Goal: Task Accomplishment & Management: Manage account settings

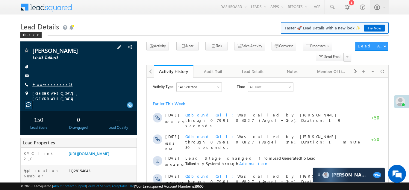
click at [45, 84] on link "+xx-xxxxxxxx53" at bounding box center [52, 83] width 40 height 5
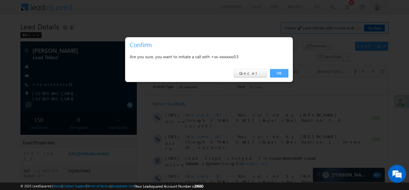
click at [277, 73] on link "OK" at bounding box center [279, 73] width 18 height 8
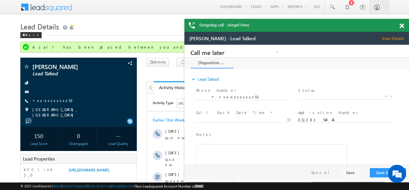
click at [403, 25] on span at bounding box center [402, 25] width 4 height 5
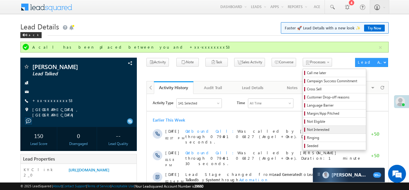
click at [309, 129] on span "Not Interested" at bounding box center [335, 129] width 57 height 5
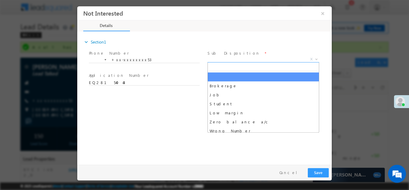
click at [243, 56] on span "X" at bounding box center [264, 59] width 112 height 6
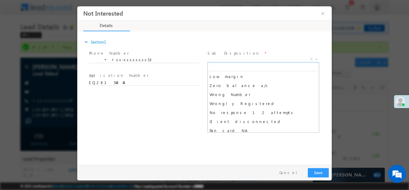
scroll to position [45, 0]
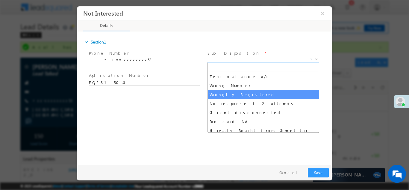
select select "Wrongly Registered"
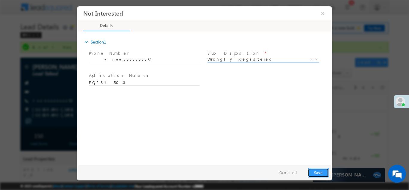
click at [315, 172] on button "Save" at bounding box center [318, 171] width 21 height 9
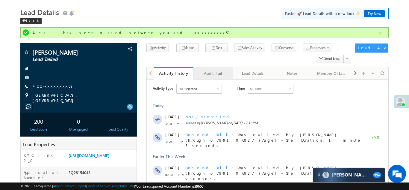
scroll to position [0, 0]
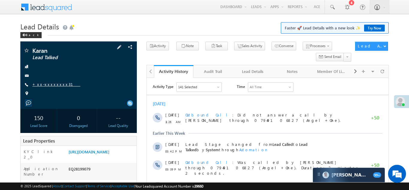
click at [42, 85] on link "+xx-xxxxxxxx31" at bounding box center [56, 83] width 48 height 5
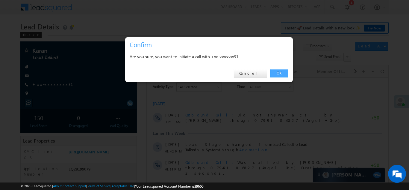
click at [275, 72] on link "OK" at bounding box center [279, 73] width 18 height 8
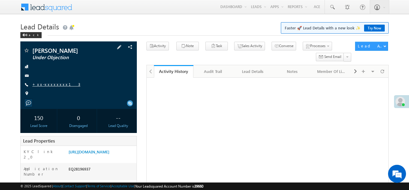
click at [49, 85] on link "+xx-xxxxxxxx13" at bounding box center [56, 83] width 48 height 5
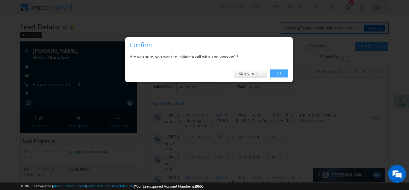
click at [276, 70] on link "OK" at bounding box center [279, 73] width 18 height 8
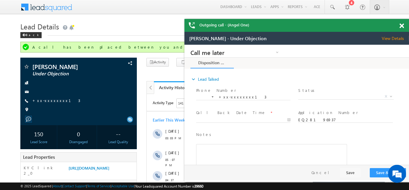
click at [402, 24] on span at bounding box center [402, 25] width 4 height 5
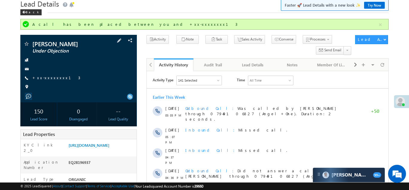
scroll to position [98, 0]
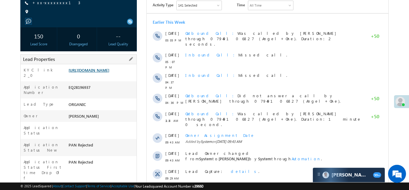
click at [96, 73] on link "https://angelbroking1-pk3em7sa.customui-test.leadsquared.com?leadId=956e6391-24…" at bounding box center [89, 69] width 41 height 5
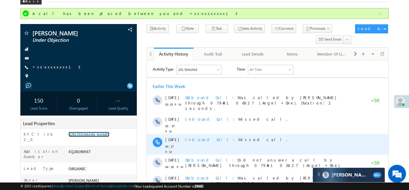
scroll to position [0, 0]
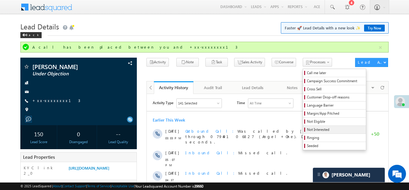
click at [307, 131] on span "Not Interested" at bounding box center [335, 129] width 57 height 5
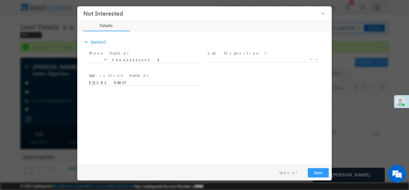
click at [245, 55] on span "Sub Disposition *" at bounding box center [263, 53] width 111 height 7
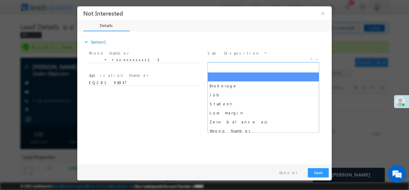
click at [244, 57] on span "X" at bounding box center [264, 59] width 112 height 6
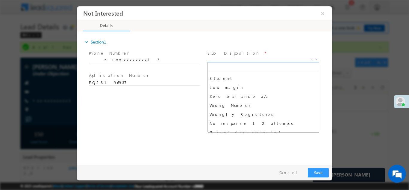
scroll to position [37, 0]
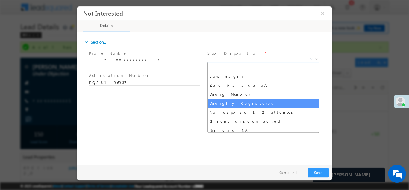
select select "Wrongly Registered"
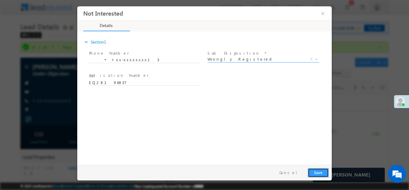
click at [320, 174] on button "Save" at bounding box center [318, 171] width 21 height 9
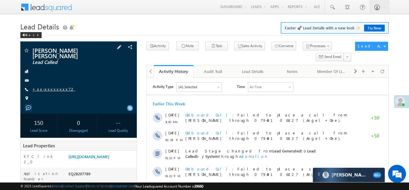
click at [48, 86] on link "+xx-xxxxxxxx72" at bounding box center [53, 88] width 43 height 5
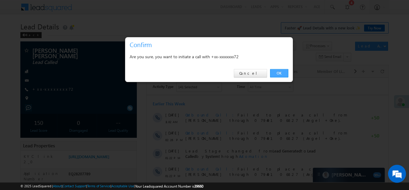
click at [273, 73] on link "OK" at bounding box center [279, 73] width 18 height 8
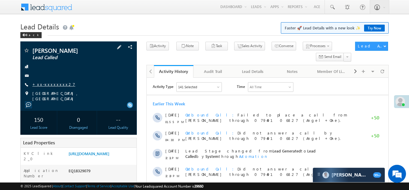
click at [44, 84] on link "+xx-xxxxxxxx27" at bounding box center [53, 83] width 43 height 5
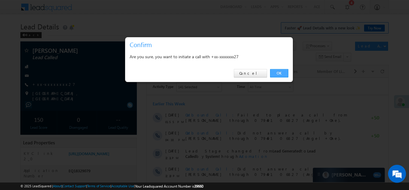
click at [275, 71] on link "OK" at bounding box center [279, 73] width 18 height 8
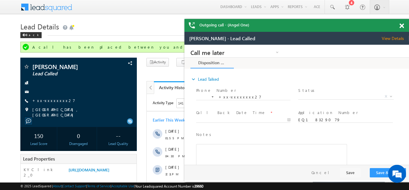
click at [403, 26] on span at bounding box center [402, 25] width 4 height 5
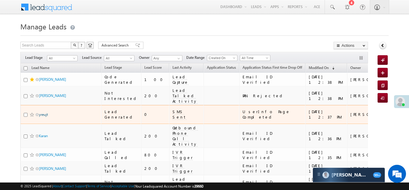
click at [41, 112] on link "yreujt" at bounding box center [43, 114] width 9 height 4
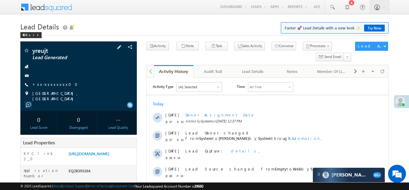
click at [46, 87] on div "yreujt Lead Generated +xx-xxxxxxxx00" at bounding box center [78, 74] width 111 height 54
click at [48, 82] on link "+xx-xxxxxxxx00" at bounding box center [56, 83] width 49 height 5
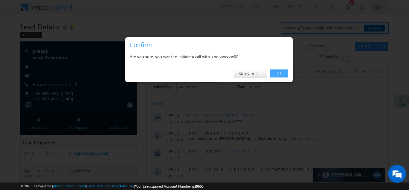
click at [281, 71] on link "OK" at bounding box center [279, 73] width 18 height 8
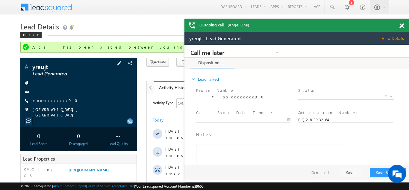
click at [0, 0] on div "yreujt Lead Generated +xx-xxxxxxxx00" at bounding box center [0, 0] width 0 height 0
click at [0, 0] on link "+xx-xxxxxxxx00" at bounding box center [0, 0] width 0 height 0
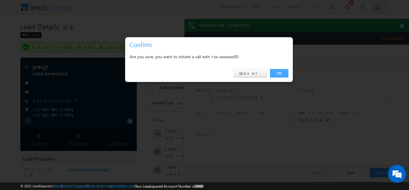
click at [279, 73] on link "OK" at bounding box center [279, 73] width 18 height 8
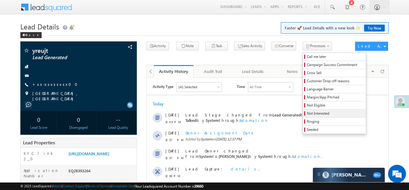
click at [307, 114] on span "Not Interested" at bounding box center [335, 113] width 57 height 5
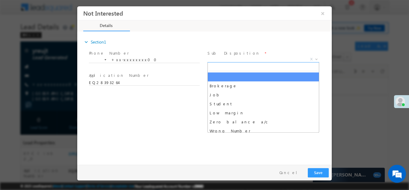
click at [230, 60] on span "X" at bounding box center [264, 59] width 112 height 6
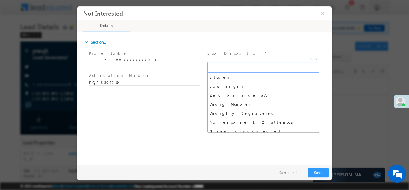
scroll to position [38, 0]
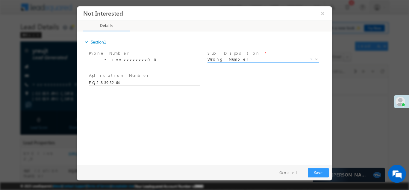
click at [230, 59] on span "Wrong Number" at bounding box center [256, 58] width 97 height 5
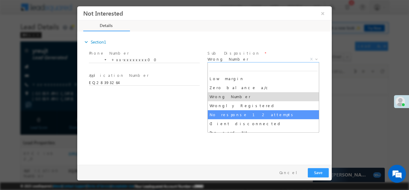
scroll to position [34, 0]
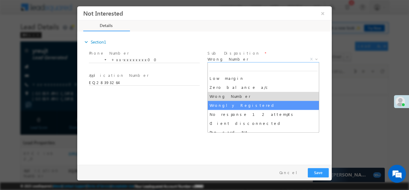
select select "Wrongly Registered"
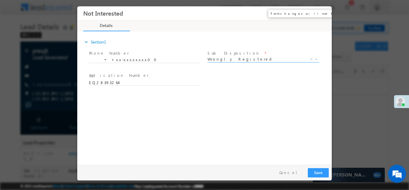
click at [320, 12] on button "×" at bounding box center [323, 12] width 10 height 11
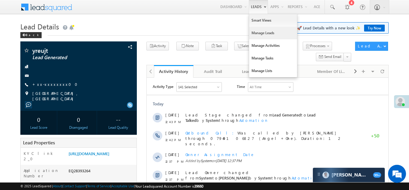
click at [259, 35] on link "Manage Leads" at bounding box center [273, 33] width 48 height 13
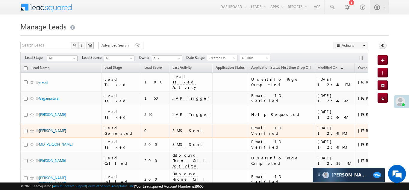
click at [50, 128] on link "[PERSON_NAME]" at bounding box center [52, 130] width 27 height 4
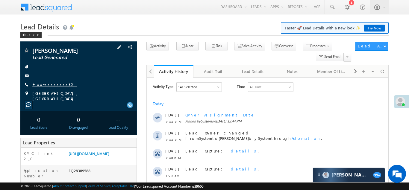
click at [46, 85] on link "+xx-xxxxxxxx30" at bounding box center [54, 83] width 45 height 5
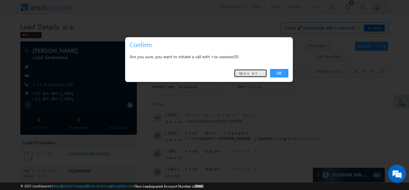
click at [253, 71] on link "Cancel" at bounding box center [250, 73] width 33 height 8
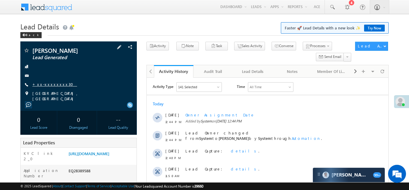
click at [46, 84] on link "+xx-xxxxxxxx30" at bounding box center [54, 83] width 45 height 5
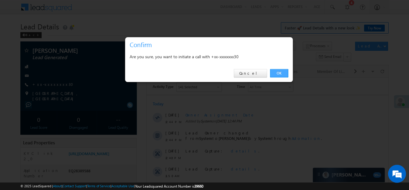
click at [277, 72] on link "OK" at bounding box center [279, 73] width 18 height 8
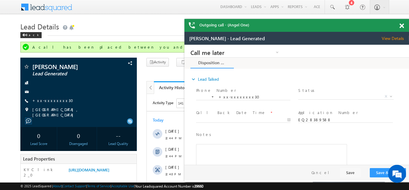
click at [401, 25] on span at bounding box center [402, 25] width 4 height 5
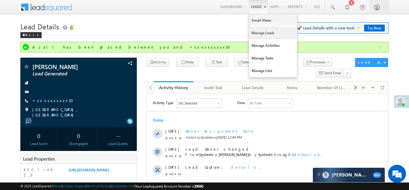
click at [260, 34] on link "Manage Leads" at bounding box center [273, 33] width 48 height 13
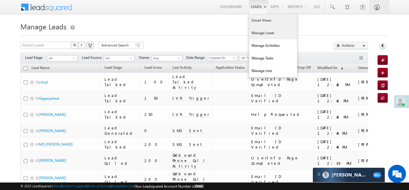
click at [261, 23] on link "Smart Views" at bounding box center [273, 20] width 48 height 13
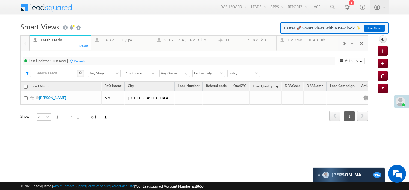
click at [344, 44] on span at bounding box center [344, 43] width 4 height 5
click at [307, 42] on div "Coded Today" at bounding box center [311, 39] width 47 height 5
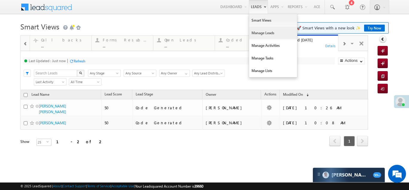
click at [256, 33] on link "Manage Leads" at bounding box center [273, 33] width 48 height 13
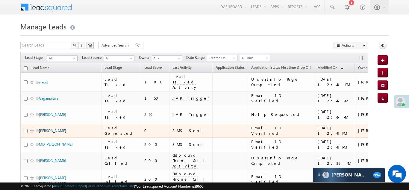
click at [52, 128] on link "[PERSON_NAME]" at bounding box center [52, 130] width 27 height 4
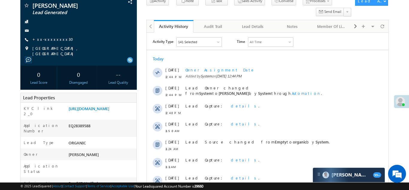
scroll to position [45, 0]
click at [99, 111] on link "[URL][DOMAIN_NAME]" at bounding box center [89, 107] width 41 height 5
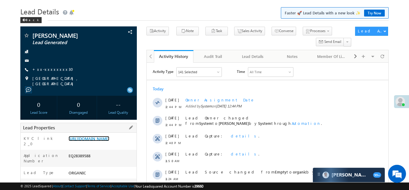
scroll to position [0, 0]
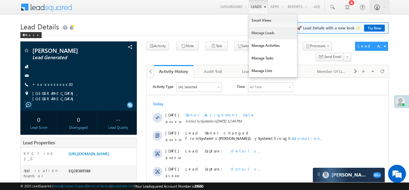
click at [261, 32] on link "Manage Leads" at bounding box center [273, 33] width 48 height 13
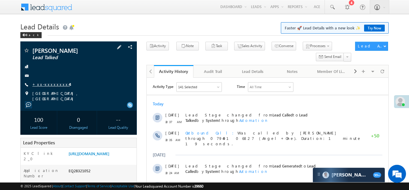
click at [47, 84] on link "+xx-xxxxxxxx44" at bounding box center [50, 83] width 37 height 5
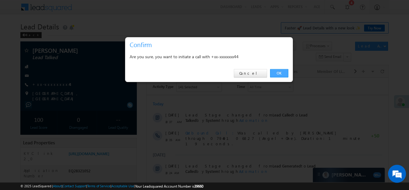
click at [279, 72] on link "OK" at bounding box center [279, 73] width 18 height 8
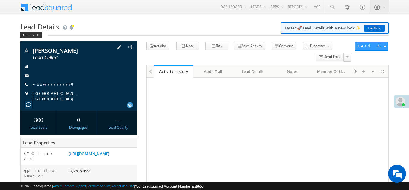
click at [46, 84] on link "+xx-xxxxxxxx79" at bounding box center [53, 83] width 42 height 5
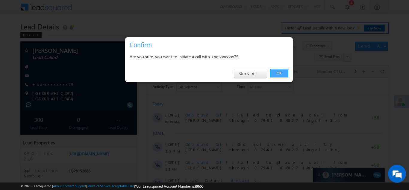
click at [280, 75] on link "OK" at bounding box center [279, 73] width 18 height 8
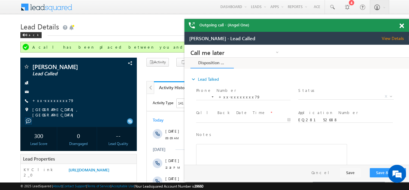
click at [402, 25] on span at bounding box center [402, 25] width 4 height 5
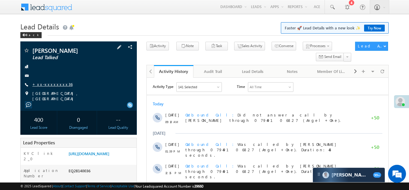
click at [45, 84] on link "+xx-xxxxxxxx36" at bounding box center [52, 83] width 40 height 5
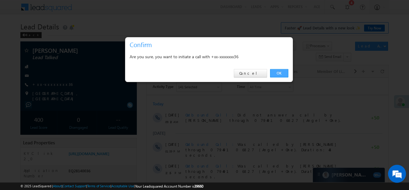
click at [278, 73] on link "OK" at bounding box center [279, 73] width 18 height 8
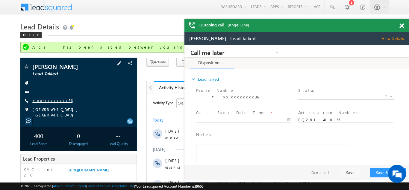
click at [54, 99] on link "+xx-xxxxxxxx36" at bounding box center [52, 100] width 40 height 5
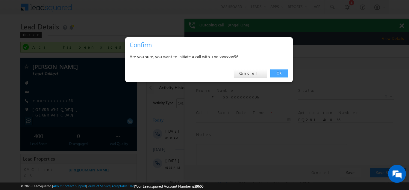
click at [279, 74] on link "OK" at bounding box center [279, 73] width 18 height 8
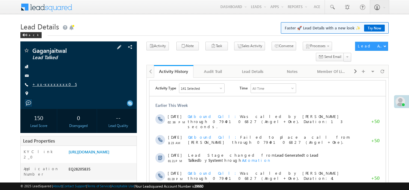
click at [45, 83] on link "+xx-xxxxxxxx05" at bounding box center [54, 83] width 44 height 5
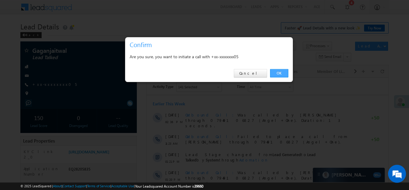
click at [277, 73] on link "OK" at bounding box center [279, 73] width 18 height 8
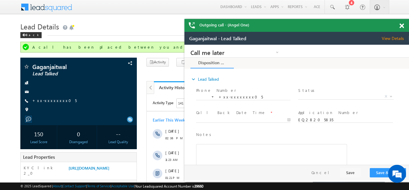
click at [402, 25] on span at bounding box center [402, 25] width 4 height 5
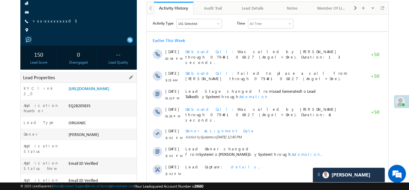
scroll to position [88, 0]
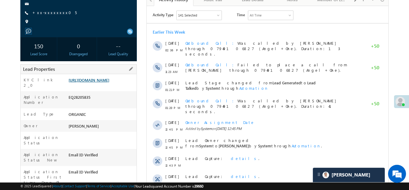
click at [87, 82] on link "https://angelbroking1-pk3em7sa.customui-test.leadsquared.com?leadId=654f9186-bc…" at bounding box center [89, 79] width 41 height 5
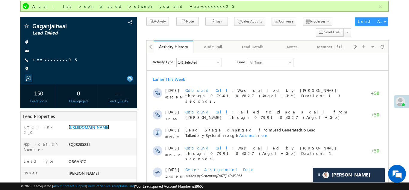
scroll to position [0, 0]
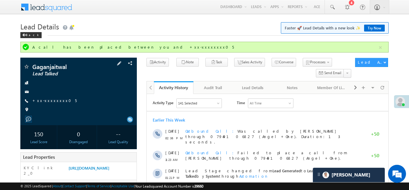
click at [49, 103] on span "+xx-xxxxxxxx05" at bounding box center [54, 101] width 44 height 6
click at [49, 101] on link "+xx-xxxxxxxx05" at bounding box center [54, 100] width 44 height 5
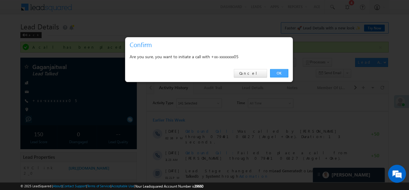
click at [277, 72] on link "OK" at bounding box center [279, 73] width 18 height 8
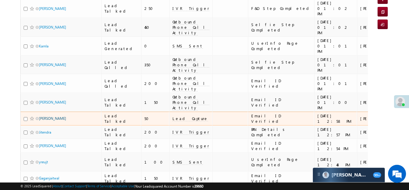
click at [52, 116] on link "Madhusudan Parmar" at bounding box center [52, 118] width 27 height 4
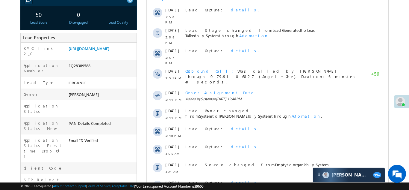
scroll to position [105, 0]
click at [104, 51] on link "[URL][DOMAIN_NAME]" at bounding box center [89, 48] width 41 height 5
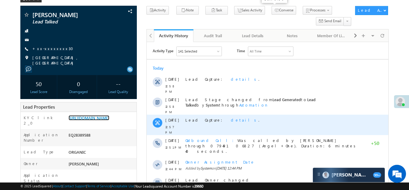
scroll to position [0, 0]
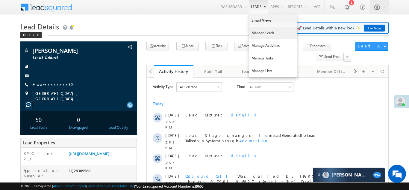
click at [255, 34] on link "Manage Leads" at bounding box center [273, 33] width 48 height 13
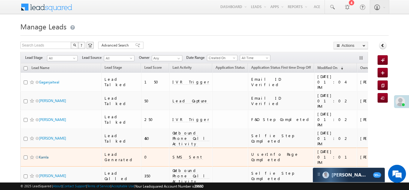
click at [44, 155] on link "Kamla" at bounding box center [44, 157] width 10 height 4
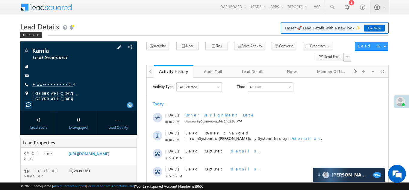
click at [55, 83] on link "+xx-xxxxxxxx24" at bounding box center [52, 83] width 41 height 5
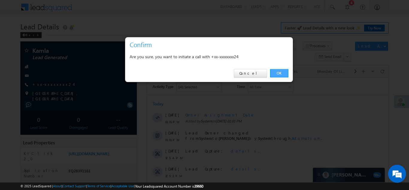
click at [277, 72] on link "OK" at bounding box center [279, 73] width 18 height 8
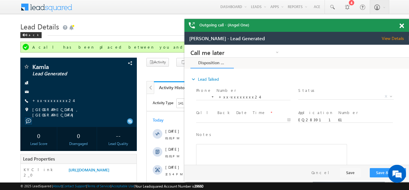
click at [401, 26] on span at bounding box center [402, 25] width 4 height 5
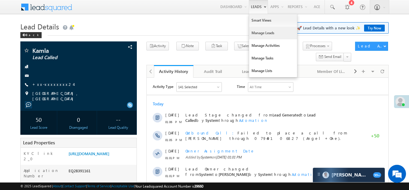
click at [261, 31] on link "Manage Leads" at bounding box center [273, 33] width 48 height 13
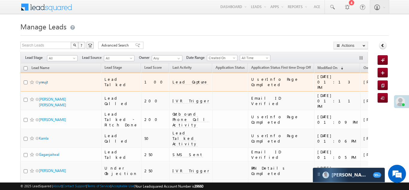
click at [45, 80] on link "yreujt" at bounding box center [43, 82] width 9 height 4
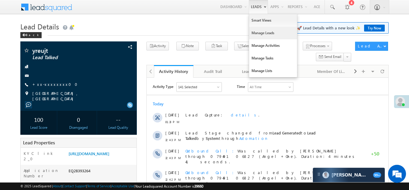
click at [254, 34] on link "Manage Leads" at bounding box center [273, 33] width 48 height 13
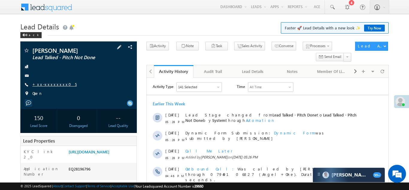
click at [53, 83] on link "+xx-xxxxxxxx05" at bounding box center [54, 83] width 44 height 5
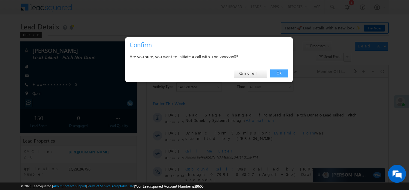
click at [277, 73] on link "OK" at bounding box center [279, 73] width 18 height 8
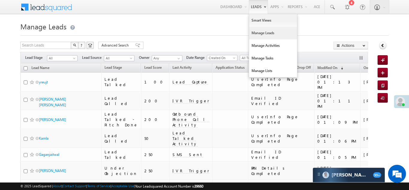
click at [259, 28] on link "Manage Leads" at bounding box center [273, 33] width 48 height 13
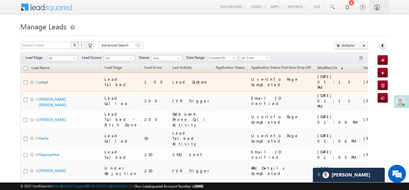
click at [43, 80] on link "yreujt" at bounding box center [43, 82] width 9 height 4
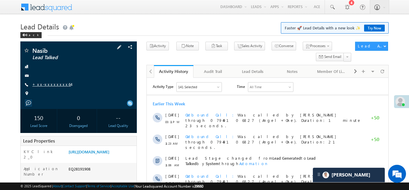
click at [45, 84] on link "+xx-xxxxxxxx64" at bounding box center [51, 83] width 39 height 5
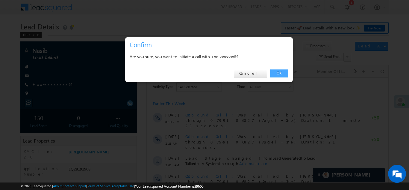
click at [277, 72] on link "OK" at bounding box center [279, 73] width 18 height 8
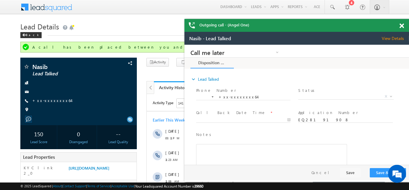
click at [401, 25] on span at bounding box center [402, 25] width 4 height 5
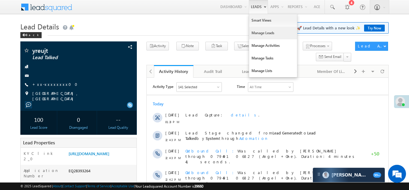
click at [262, 35] on link "Manage Leads" at bounding box center [273, 33] width 48 height 13
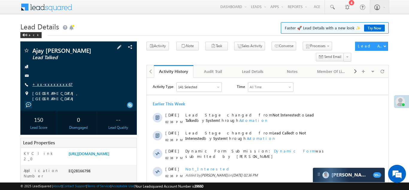
click at [50, 84] on link "+xx-xxxxxxxx67" at bounding box center [52, 83] width 40 height 5
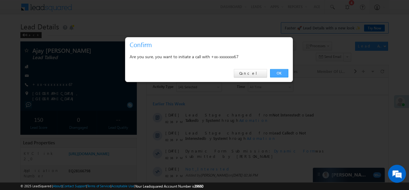
click at [280, 73] on link "OK" at bounding box center [279, 73] width 18 height 8
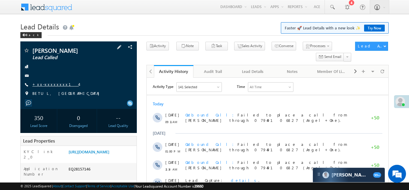
click at [47, 86] on link "+xx-xxxxxxxx14" at bounding box center [55, 83] width 46 height 5
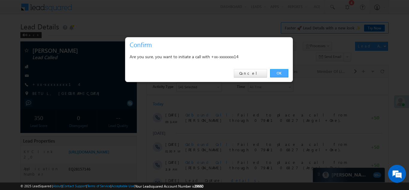
click at [277, 74] on link "OK" at bounding box center [279, 73] width 18 height 8
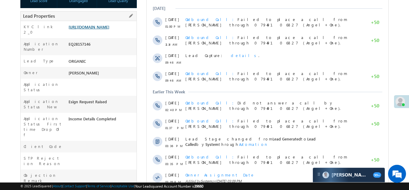
scroll to position [141, 0]
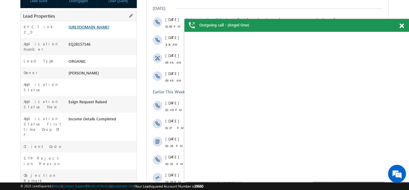
click at [93, 29] on link "https://angelbroking1-pk3em7sa.customui-test.leadsquared.com?leadId=579b944b-e2…" at bounding box center [89, 26] width 41 height 5
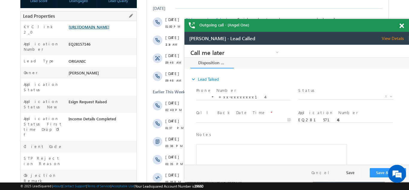
scroll to position [0, 0]
click at [403, 25] on span at bounding box center [402, 25] width 4 height 5
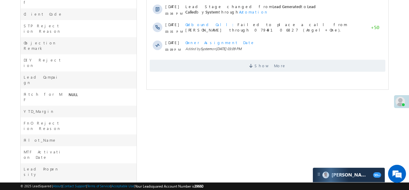
scroll to position [273, 0]
click at [254, 64] on span at bounding box center [251, 67] width 5 height 6
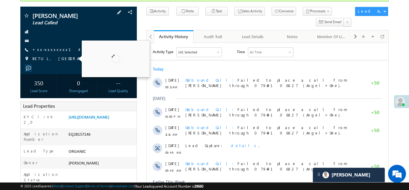
scroll to position [0, 0]
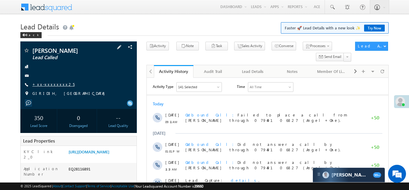
click at [47, 84] on link "+xx-xxxxxxxx25" at bounding box center [53, 83] width 42 height 5
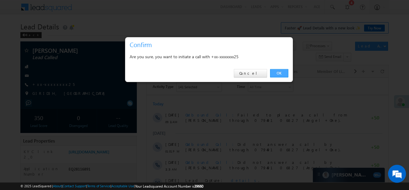
click at [278, 74] on link "OK" at bounding box center [279, 73] width 18 height 8
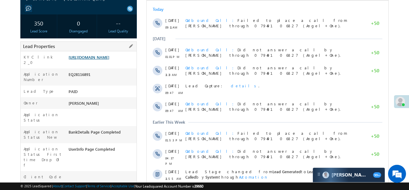
scroll to position [127, 0]
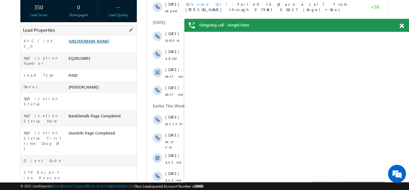
click at [93, 43] on link "https://angelbroking1-pk3em7sa.customui-test.leadsquared.com?leadId=02401d03-10…" at bounding box center [89, 40] width 41 height 5
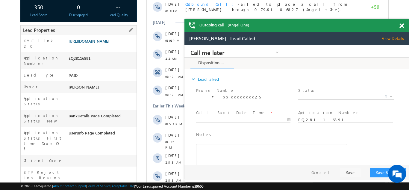
scroll to position [0, 0]
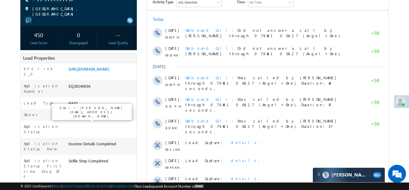
scroll to position [79, 0]
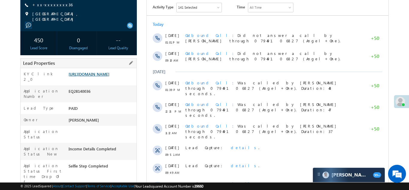
click at [99, 74] on link "[URL][DOMAIN_NAME]" at bounding box center [89, 73] width 41 height 5
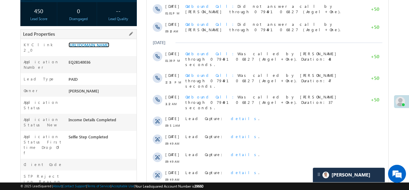
scroll to position [110, 0]
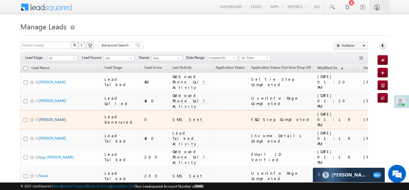
click at [47, 117] on link "Pratibha Rane" at bounding box center [52, 119] width 27 height 4
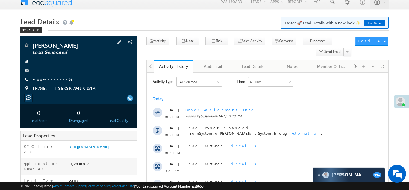
scroll to position [75, 0]
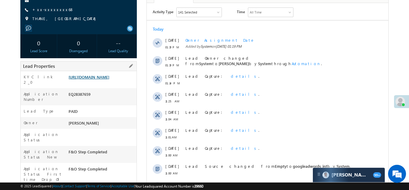
click at [96, 77] on link "https://angelbroking1-pk3em7sa.customui-test.leadsquared.com?leadId=206e2279-05…" at bounding box center [89, 76] width 41 height 5
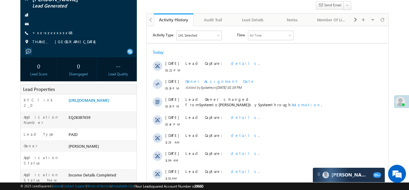
scroll to position [67, 0]
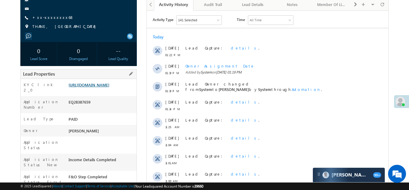
click at [96, 87] on link "[URL][DOMAIN_NAME]" at bounding box center [89, 84] width 41 height 5
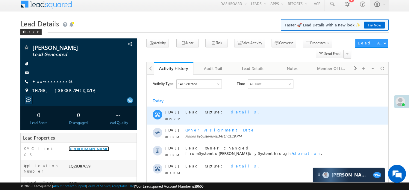
scroll to position [0, 0]
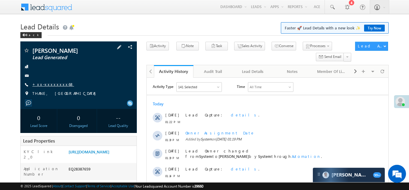
click at [50, 83] on link "+xx-xxxxxxxx68" at bounding box center [53, 83] width 42 height 5
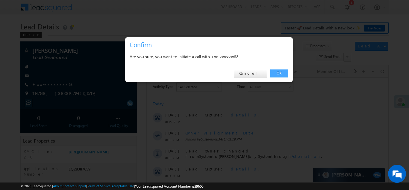
click at [280, 73] on link "OK" at bounding box center [279, 73] width 18 height 8
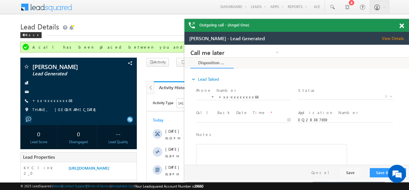
click at [403, 25] on span at bounding box center [402, 25] width 4 height 5
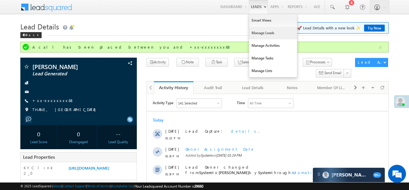
click at [259, 33] on link "Manage Leads" at bounding box center [273, 33] width 48 height 13
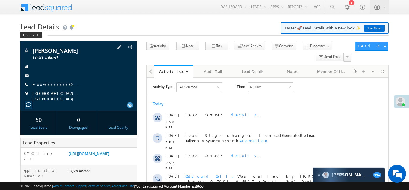
click at [49, 84] on link "+xx-xxxxxxxx30" at bounding box center [54, 83] width 45 height 5
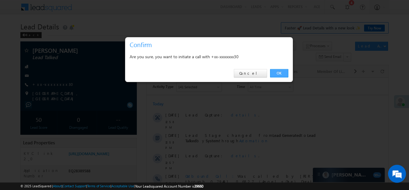
click at [279, 72] on link "OK" at bounding box center [279, 73] width 18 height 8
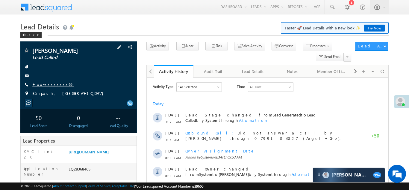
click at [49, 84] on link "+xx-xxxxxxxx69" at bounding box center [52, 83] width 41 height 5
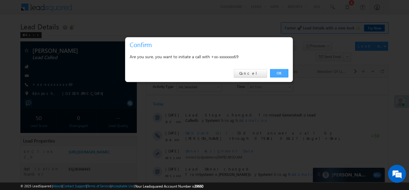
click at [277, 73] on link "OK" at bounding box center [279, 73] width 18 height 8
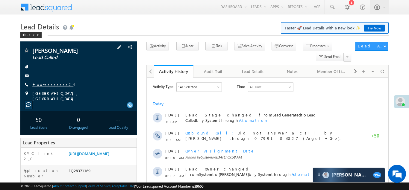
click at [48, 82] on link "+xx-xxxxxxxx24" at bounding box center [52, 83] width 41 height 5
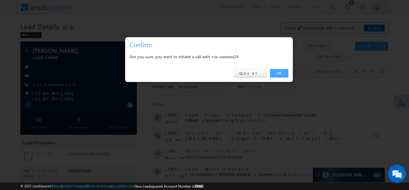
click at [278, 73] on link "OK" at bounding box center [279, 73] width 18 height 8
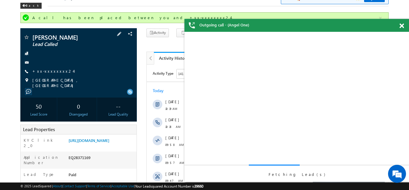
scroll to position [40, 0]
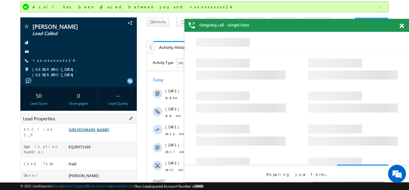
click at [98, 130] on link "https://angelbroking1-pk3em7sa.customui-test.leadsquared.com?leadId=609ddacc-f5…" at bounding box center [89, 129] width 41 height 5
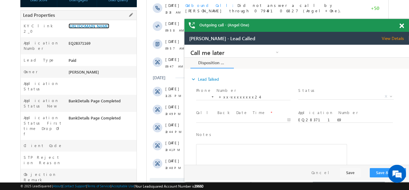
scroll to position [0, 0]
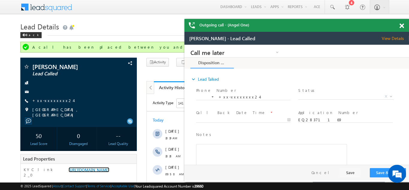
click at [403, 24] on span at bounding box center [402, 25] width 4 height 5
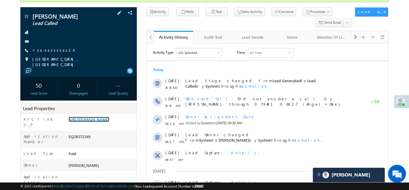
scroll to position [54, 0]
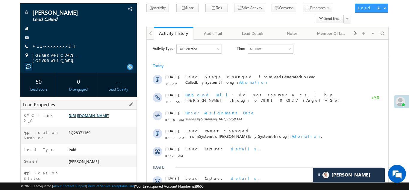
click at [103, 116] on link "https://angelbroking1-pk3em7sa.customui-test.leadsquared.com?leadId=609ddacc-f5…" at bounding box center [89, 115] width 41 height 5
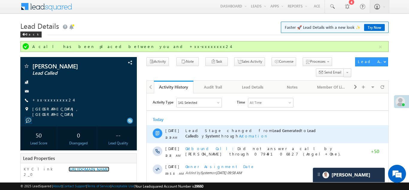
scroll to position [0, 0]
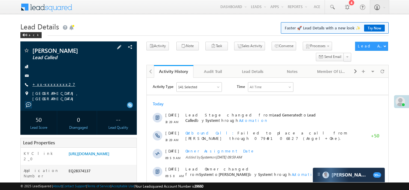
click at [49, 83] on link "+xx-xxxxxxxx27" at bounding box center [53, 83] width 43 height 5
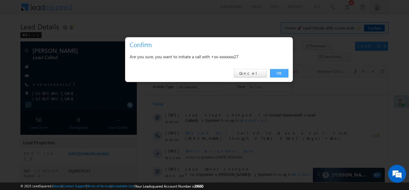
click at [279, 74] on link "OK" at bounding box center [279, 73] width 18 height 8
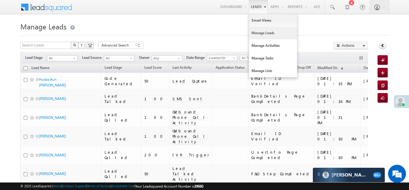
click at [259, 34] on link "Manage Leads" at bounding box center [273, 33] width 48 height 13
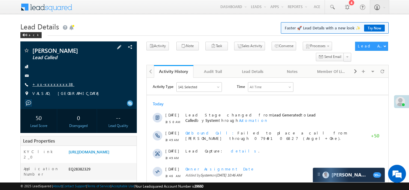
click at [51, 86] on link "+xx-xxxxxxxx38" at bounding box center [53, 83] width 42 height 5
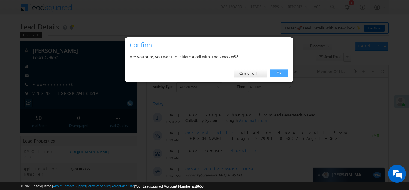
click at [279, 73] on link "OK" at bounding box center [279, 73] width 18 height 8
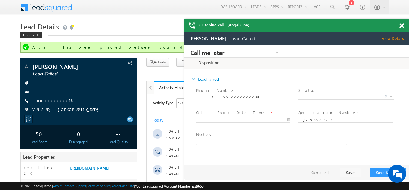
click at [402, 24] on span at bounding box center [402, 25] width 4 height 5
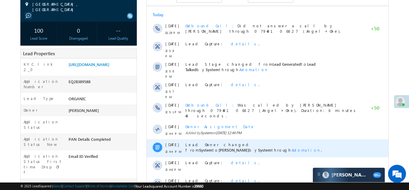
scroll to position [96, 0]
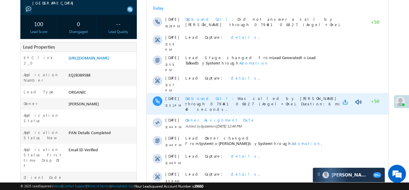
click at [345, 99] on link at bounding box center [346, 102] width 7 height 6
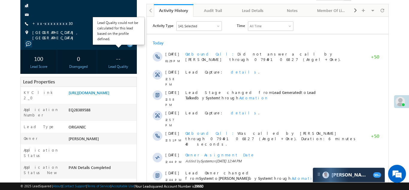
scroll to position [0, 0]
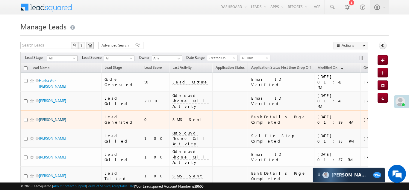
click at [41, 117] on link "SIMRAN" at bounding box center [52, 119] width 27 height 4
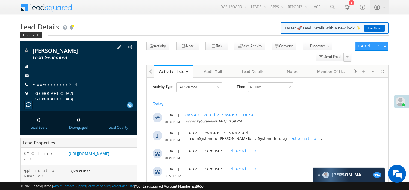
click at [50, 83] on link "+xx-xxxxxxxx04" at bounding box center [53, 83] width 43 height 5
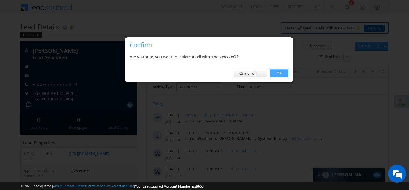
click at [278, 73] on link "OK" at bounding box center [279, 73] width 18 height 8
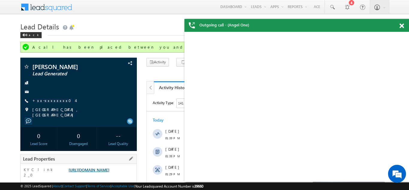
click at [103, 168] on link "https://angelbroking1-pk3em7sa.customui-test.leadsquared.com?leadId=1b6e26be-48…" at bounding box center [89, 169] width 41 height 5
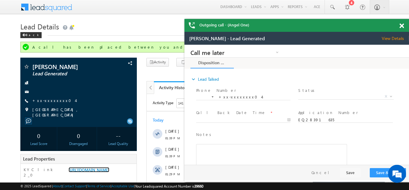
click at [400, 25] on span at bounding box center [402, 25] width 4 height 5
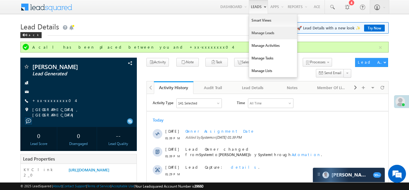
click at [253, 34] on link "Manage Leads" at bounding box center [273, 33] width 48 height 13
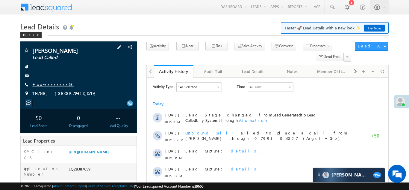
click at [45, 84] on link "+xx-xxxxxxxx68" at bounding box center [53, 83] width 42 height 5
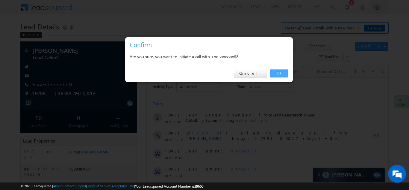
click at [278, 72] on link "OK" at bounding box center [279, 73] width 18 height 8
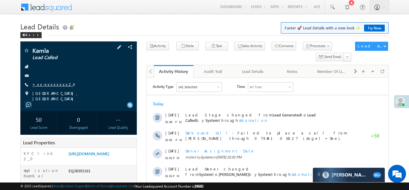
click at [49, 84] on link "+xx-xxxxxxxx24" at bounding box center [52, 83] width 41 height 5
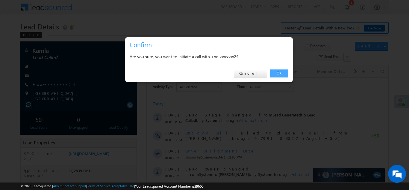
click at [277, 72] on link "OK" at bounding box center [279, 73] width 18 height 8
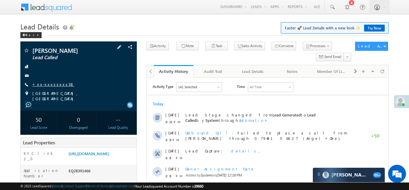
click at [47, 85] on link "+xx-xxxxxxxx38" at bounding box center [53, 83] width 42 height 5
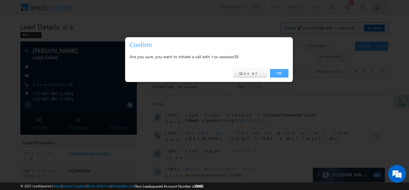
click at [279, 72] on link "OK" at bounding box center [279, 73] width 18 height 8
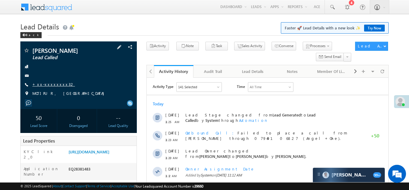
click at [43, 82] on link "+xx-xxxxxxxx32" at bounding box center [53, 83] width 43 height 5
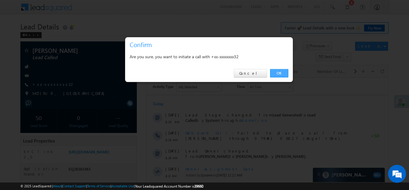
click at [278, 73] on link "OK" at bounding box center [279, 73] width 18 height 8
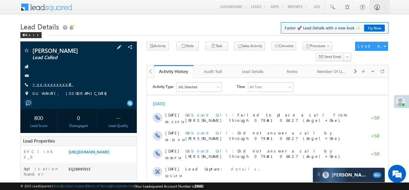
click at [47, 86] on link "+xx-xxxxxxxx42" at bounding box center [52, 83] width 41 height 5
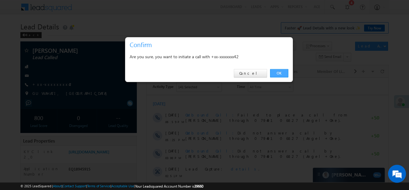
click at [276, 71] on link "OK" at bounding box center [279, 73] width 18 height 8
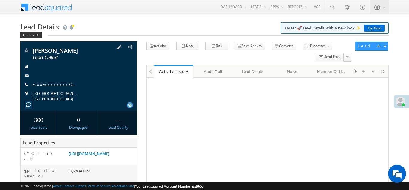
click at [49, 81] on link "+xx-xxxxxxxx32" at bounding box center [53, 83] width 43 height 5
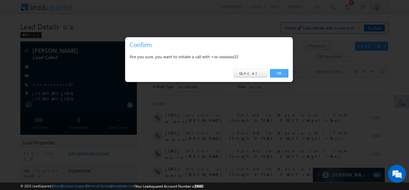
click at [278, 73] on link "OK" at bounding box center [279, 73] width 18 height 8
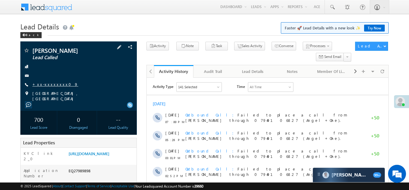
click at [49, 86] on link "+xx-xxxxxxxx09" at bounding box center [55, 83] width 46 height 5
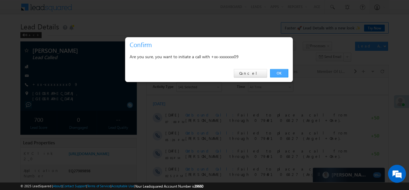
click at [276, 74] on link "OK" at bounding box center [279, 73] width 18 height 8
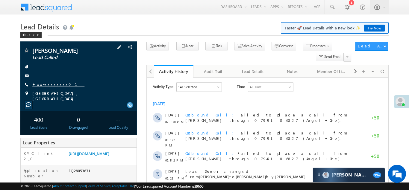
click at [46, 87] on link "+xx-xxxxxxxx01" at bounding box center [58, 83] width 52 height 5
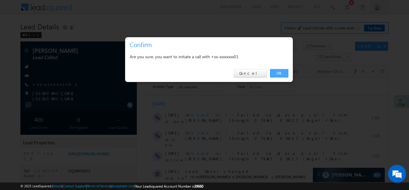
click at [277, 71] on link "OK" at bounding box center [279, 73] width 18 height 8
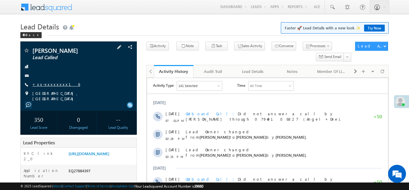
click at [47, 85] on link "+xx-xxxxxxxx16" at bounding box center [56, 83] width 48 height 5
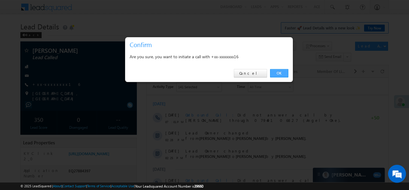
click at [279, 72] on link "OK" at bounding box center [279, 73] width 18 height 8
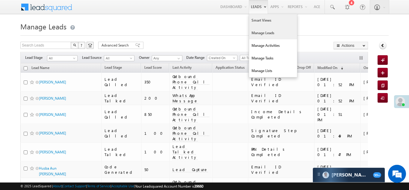
click at [256, 20] on link "Smart Views" at bounding box center [273, 20] width 48 height 13
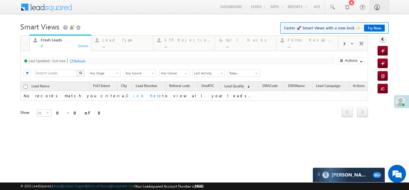
click at [344, 43] on span at bounding box center [344, 43] width 4 height 5
click at [299, 39] on div "Coded [DATE]" at bounding box center [311, 39] width 47 height 5
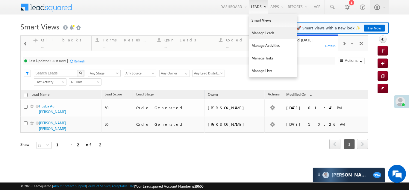
click at [259, 36] on link "Manage Leads" at bounding box center [273, 33] width 48 height 13
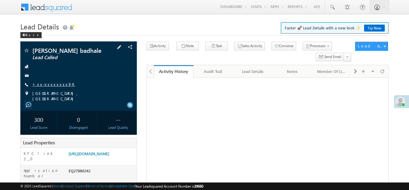
click at [45, 81] on link "+xx-xxxxxxxx99" at bounding box center [53, 83] width 43 height 5
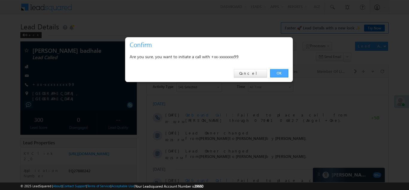
click at [280, 72] on link "OK" at bounding box center [279, 73] width 18 height 8
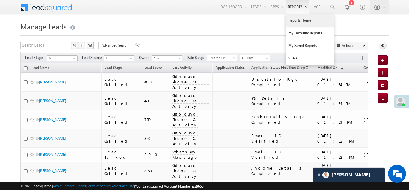
click at [297, 21] on link "Reports Home" at bounding box center [310, 20] width 48 height 13
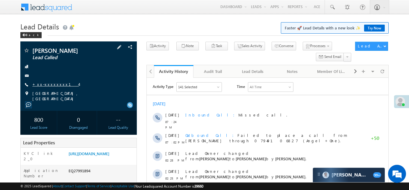
click at [46, 83] on link "+xx-xxxxxxxx14" at bounding box center [55, 83] width 46 height 5
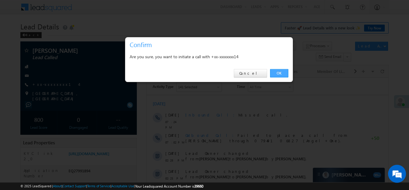
click at [273, 72] on link "OK" at bounding box center [279, 73] width 18 height 8
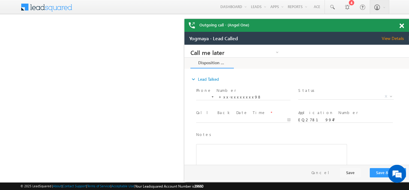
click at [401, 27] on span at bounding box center [402, 25] width 4 height 5
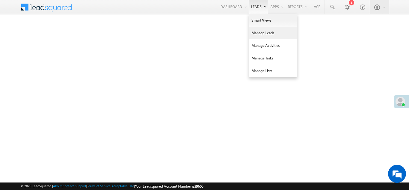
click at [256, 37] on link "Manage Leads" at bounding box center [273, 33] width 48 height 13
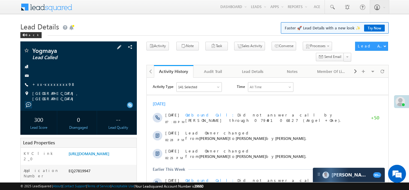
click at [44, 87] on div "Yogmaya Lead Called +xx-xxxxxxxx98" at bounding box center [78, 74] width 111 height 54
click at [44, 86] on link "+xx-xxxxxxxx98" at bounding box center [53, 83] width 43 height 5
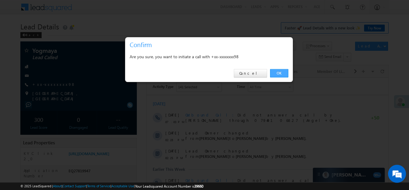
click at [281, 73] on link "OK" at bounding box center [279, 73] width 18 height 8
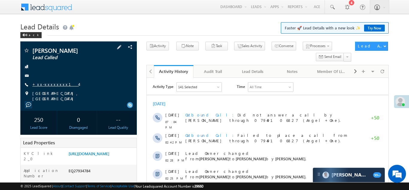
click at [49, 83] on link "+xx-xxxxxxxx14" at bounding box center [55, 83] width 46 height 5
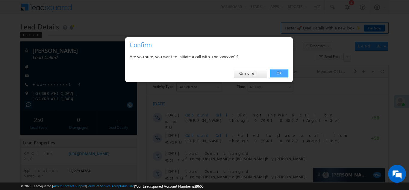
click at [277, 74] on link "OK" at bounding box center [279, 73] width 18 height 8
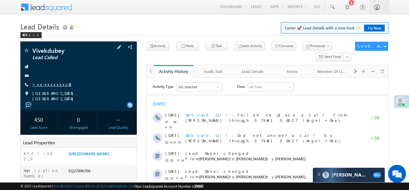
click at [52, 84] on link "+xx-xxxxxxxx43" at bounding box center [51, 83] width 39 height 5
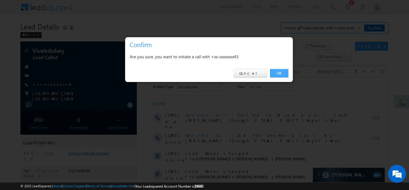
click at [281, 71] on link "OK" at bounding box center [279, 73] width 18 height 8
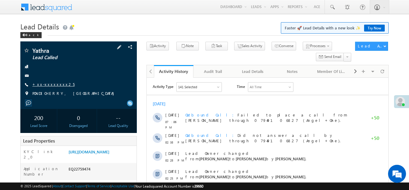
click at [48, 86] on link "+xx-xxxxxxxx25" at bounding box center [53, 83] width 42 height 5
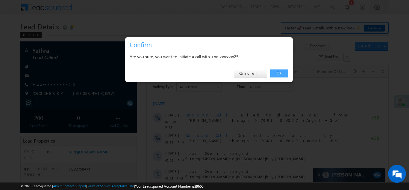
click at [280, 73] on link "OK" at bounding box center [279, 73] width 18 height 8
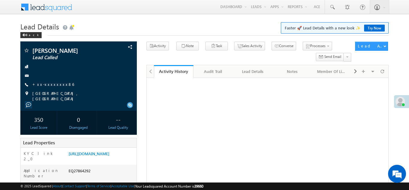
click at [52, 83] on link "+xx-xxxxxxxx86" at bounding box center [53, 83] width 42 height 5
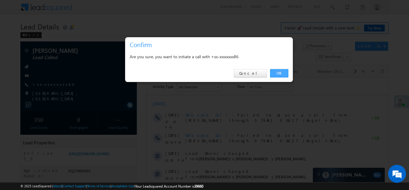
click at [279, 74] on link "OK" at bounding box center [279, 73] width 18 height 8
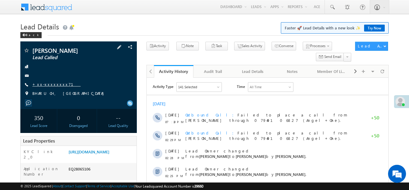
click at [48, 84] on link "+xx-xxxxxxxx71" at bounding box center [56, 83] width 48 height 5
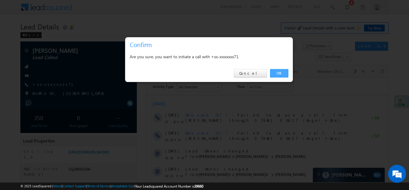
click at [278, 72] on link "OK" at bounding box center [279, 73] width 18 height 8
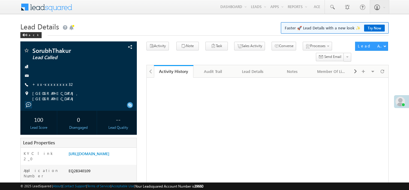
click at [49, 83] on link "+xx-xxxxxxxx32" at bounding box center [53, 83] width 43 height 5
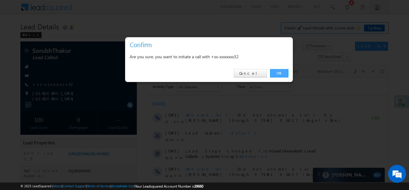
click at [278, 73] on link "OK" at bounding box center [279, 73] width 18 height 8
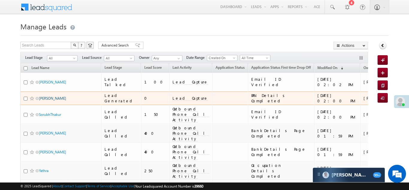
click at [41, 96] on link "[PERSON_NAME]" at bounding box center [52, 98] width 27 height 4
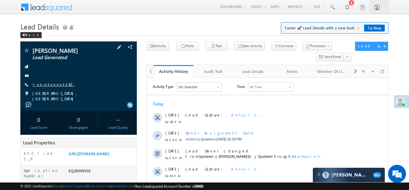
click at [46, 84] on link "+xx-xxxxxxxx62" at bounding box center [53, 83] width 42 height 5
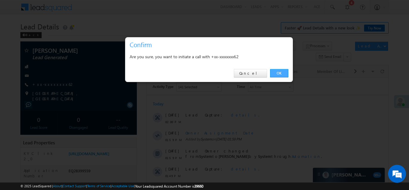
click at [276, 73] on link "OK" at bounding box center [279, 73] width 18 height 8
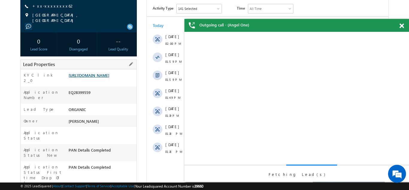
click at [96, 77] on link "https://angelbroking1-pk3em7sa.customui-test.leadsquared.com?leadId=248e8cbf-49…" at bounding box center [89, 75] width 41 height 5
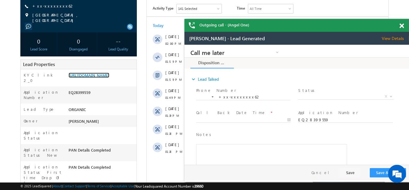
click at [402, 25] on span at bounding box center [402, 25] width 4 height 5
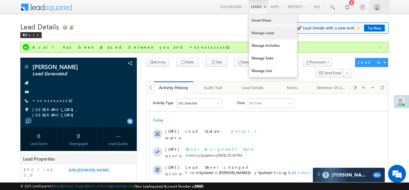
click at [256, 35] on link "Manage Leads" at bounding box center [273, 33] width 48 height 13
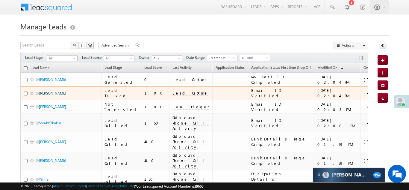
click at [53, 92] on link "Madhusudan Parmar" at bounding box center [52, 93] width 27 height 4
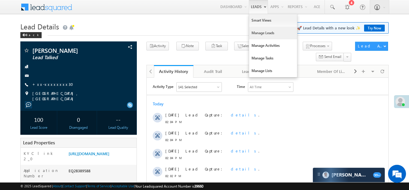
click at [256, 32] on link "Manage Leads" at bounding box center [273, 33] width 48 height 13
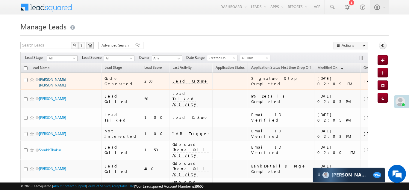
click at [50, 78] on link "Sangolkar Shivaraj Shrimant" at bounding box center [52, 82] width 27 height 10
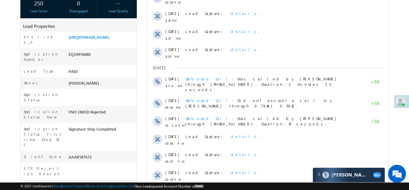
scroll to position [155, 0]
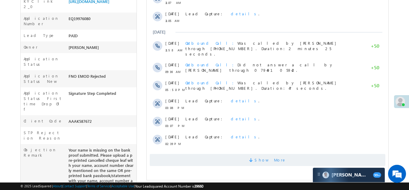
click at [247, 154] on span "Show More" at bounding box center [267, 160] width 236 height 12
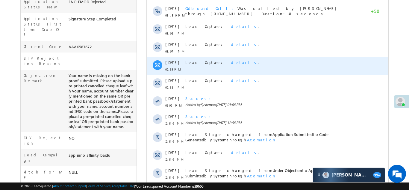
scroll to position [0, 0]
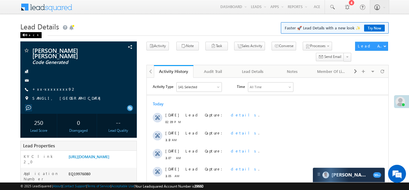
click at [22, 33] on div "Back" at bounding box center [30, 35] width 21 height 6
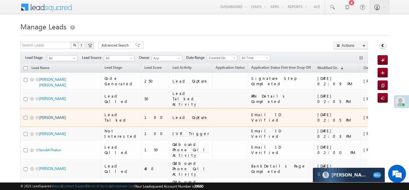
click at [49, 115] on link "[PERSON_NAME]" at bounding box center [52, 117] width 27 height 4
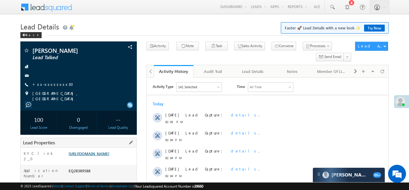
click at [98, 156] on link "https://angelbroking1-pk3em7sa.customui-test.leadsquared.com?leadId=85db8c2b-c8…" at bounding box center [89, 153] width 41 height 5
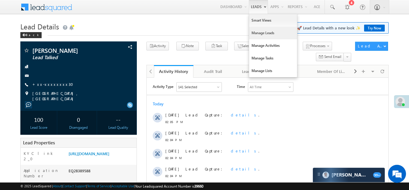
click at [258, 34] on link "Manage Leads" at bounding box center [273, 33] width 48 height 13
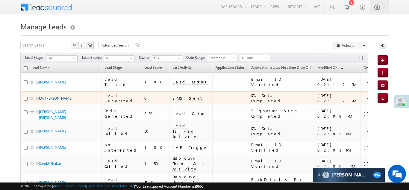
click at [51, 96] on link "Md [PERSON_NAME]" at bounding box center [56, 98] width 34 height 4
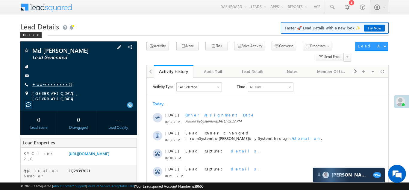
click at [44, 84] on link "+xx-xxxxxxxx55" at bounding box center [52, 83] width 40 height 5
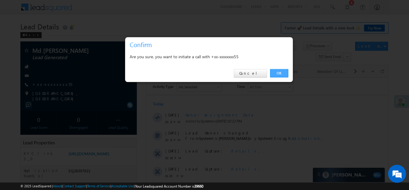
click at [280, 72] on link "OK" at bounding box center [279, 73] width 18 height 8
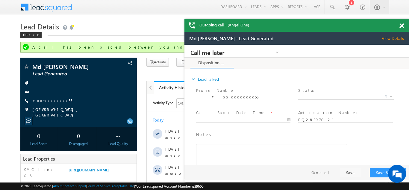
click at [403, 24] on span at bounding box center [402, 25] width 4 height 5
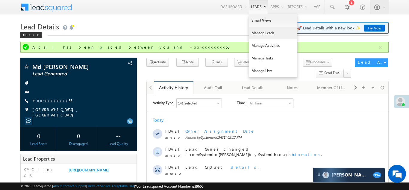
click at [258, 32] on link "Manage Leads" at bounding box center [273, 33] width 48 height 13
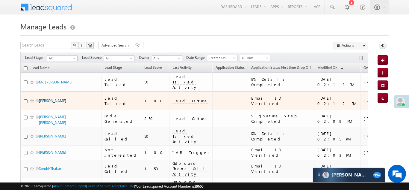
click at [45, 98] on link "Madhusudan Parmar" at bounding box center [52, 100] width 27 height 4
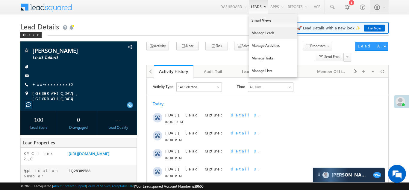
click at [256, 34] on link "Manage Leads" at bounding box center [273, 33] width 48 height 13
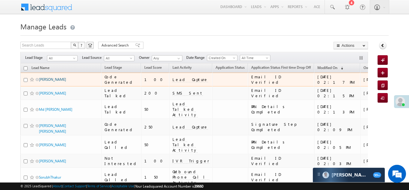
click at [52, 80] on link "[PERSON_NAME]" at bounding box center [52, 79] width 27 height 4
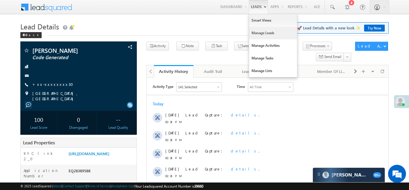
click at [256, 35] on link "Manage Leads" at bounding box center [273, 33] width 48 height 13
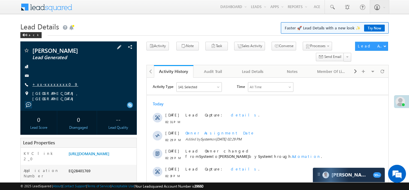
click at [49, 84] on link "+xx-xxxxxxxx09" at bounding box center [55, 83] width 46 height 5
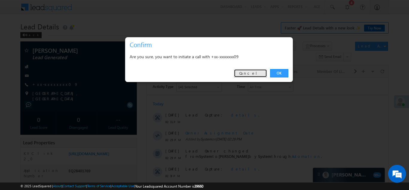
click at [254, 73] on link "Cancel" at bounding box center [250, 73] width 33 height 8
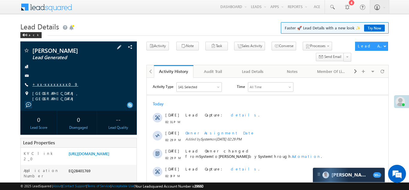
click at [47, 84] on link "+xx-xxxxxxxx09" at bounding box center [55, 83] width 46 height 5
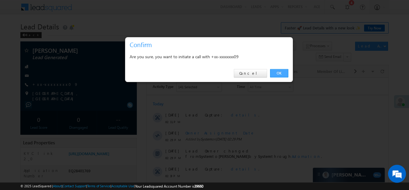
click at [276, 72] on link "OK" at bounding box center [279, 73] width 18 height 8
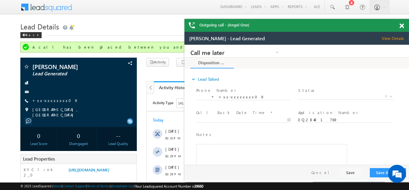
click at [403, 24] on span at bounding box center [402, 25] width 4 height 5
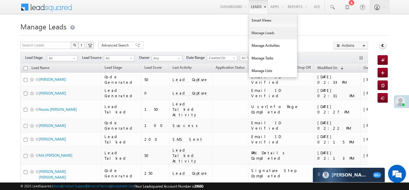
click at [253, 34] on link "Manage Leads" at bounding box center [273, 33] width 48 height 13
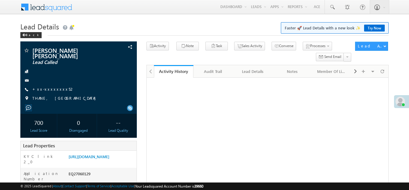
click at [42, 86] on link "+xx-xxxxxxxx52" at bounding box center [53, 88] width 42 height 5
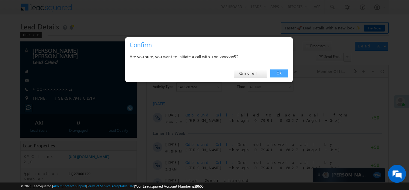
click at [277, 75] on link "OK" at bounding box center [279, 73] width 18 height 8
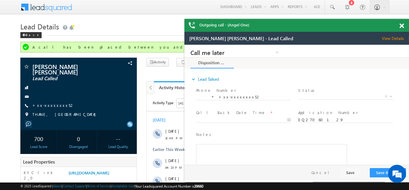
click at [400, 26] on span at bounding box center [402, 25] width 4 height 5
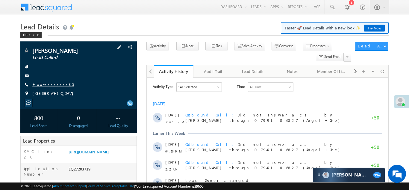
click at [48, 84] on link "+xx-xxxxxxxx85" at bounding box center [53, 83] width 42 height 5
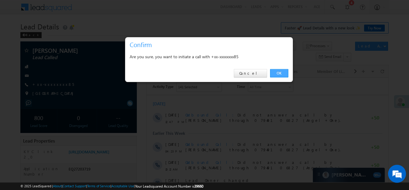
click at [280, 71] on link "OK" at bounding box center [279, 73] width 18 height 8
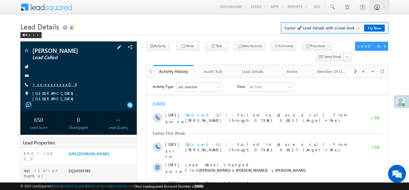
click at [46, 85] on link "+xx-xxxxxxxx06" at bounding box center [54, 83] width 44 height 5
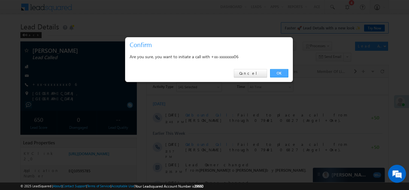
click at [280, 73] on link "OK" at bounding box center [279, 73] width 18 height 8
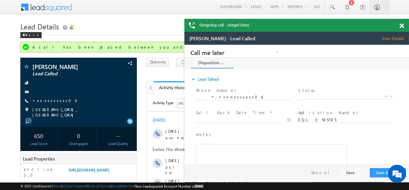
click at [402, 25] on span at bounding box center [402, 25] width 4 height 5
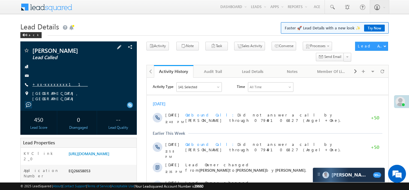
click at [55, 83] on link "+xx-xxxxxxxx11" at bounding box center [59, 83] width 55 height 5
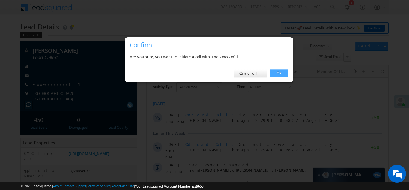
click at [280, 71] on link "OK" at bounding box center [279, 73] width 18 height 8
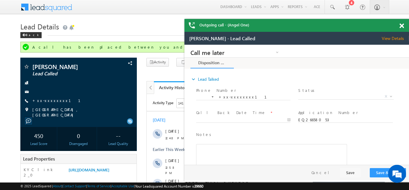
click at [401, 24] on span at bounding box center [402, 25] width 4 height 5
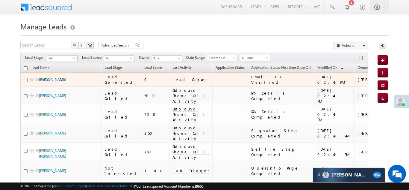
click at [43, 80] on link "Reena devi" at bounding box center [52, 79] width 27 height 4
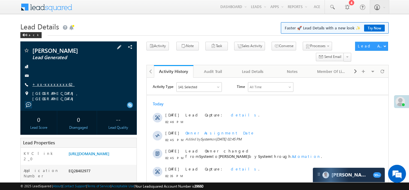
click at [51, 84] on link "+xx-xxxxxxxx62" at bounding box center [53, 83] width 42 height 5
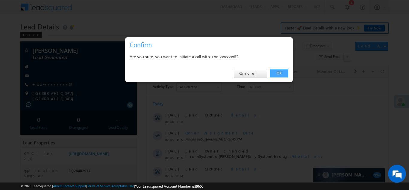
click at [283, 72] on link "OK" at bounding box center [279, 73] width 18 height 8
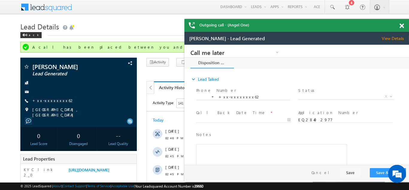
click at [401, 25] on span at bounding box center [402, 25] width 4 height 5
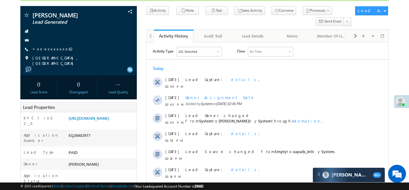
scroll to position [60, 0]
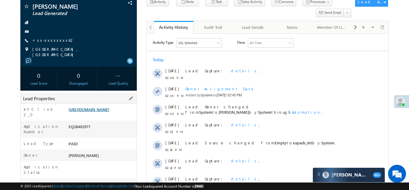
click at [102, 111] on link "https://angelbroking1-pk3em7sa.customui-test.leadsquared.com?leadId=34be2433-c8…" at bounding box center [89, 109] width 41 height 5
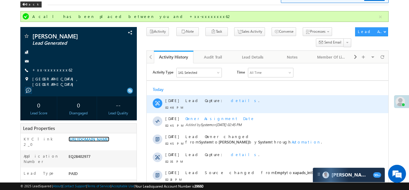
scroll to position [0, 0]
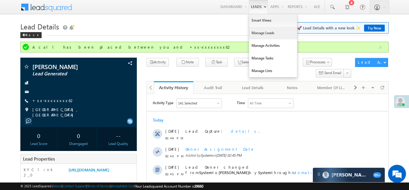
click at [257, 34] on link "Manage Leads" at bounding box center [273, 33] width 48 height 13
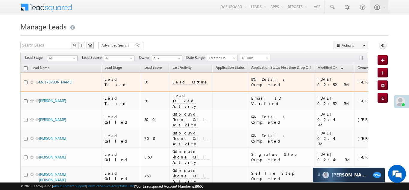
click at [48, 80] on link "Md Rehan Ansari" at bounding box center [56, 82] width 34 height 4
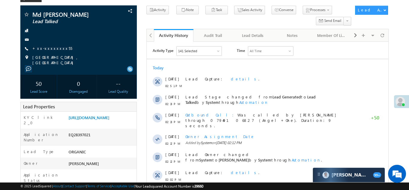
scroll to position [39, 0]
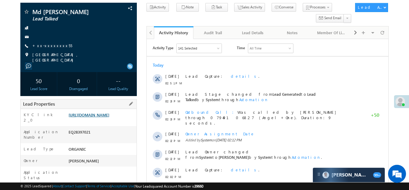
click at [99, 117] on link "[URL][DOMAIN_NAME]" at bounding box center [89, 114] width 41 height 5
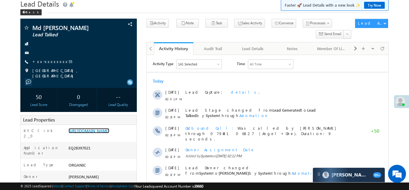
scroll to position [0, 0]
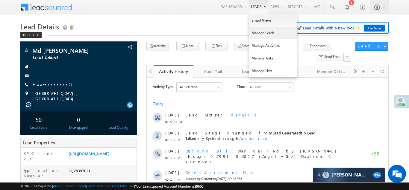
click at [259, 35] on link "Manage Leads" at bounding box center [273, 33] width 48 height 13
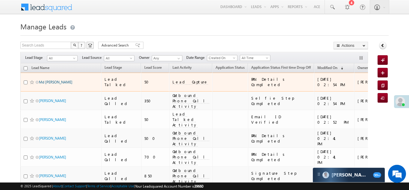
click at [48, 80] on link "Md Rehan Ansari" at bounding box center [56, 82] width 34 height 4
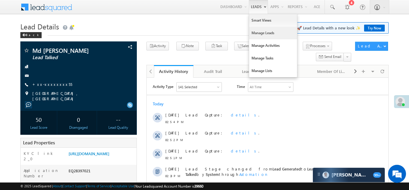
click at [252, 31] on link "Manage Leads" at bounding box center [273, 33] width 48 height 13
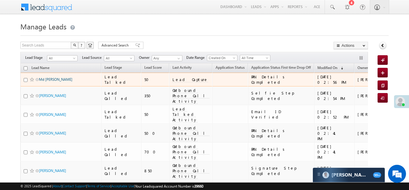
click at [52, 78] on link "Md [PERSON_NAME]" at bounding box center [56, 79] width 34 height 4
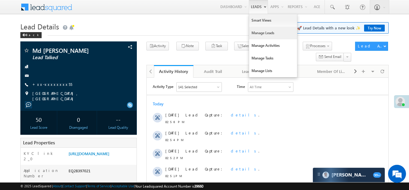
click at [251, 36] on link "Manage Leads" at bounding box center [273, 33] width 48 height 13
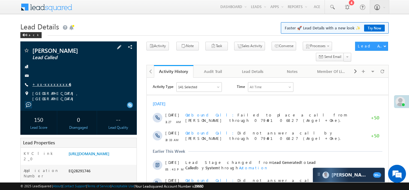
click at [50, 84] on link "+xx-xxxxxxxx46" at bounding box center [51, 83] width 39 height 5
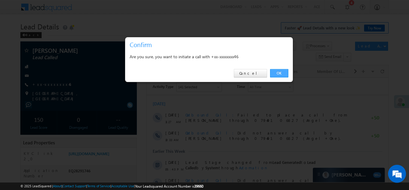
click at [278, 73] on link "OK" at bounding box center [279, 73] width 18 height 8
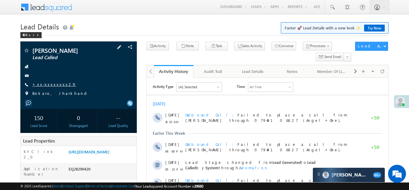
click at [51, 85] on link "+xx-xxxxxxxx29" at bounding box center [54, 83] width 44 height 5
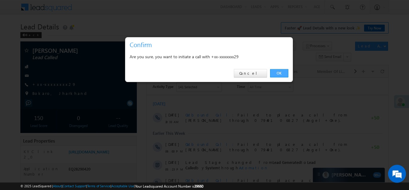
click at [283, 73] on link "OK" at bounding box center [279, 73] width 18 height 8
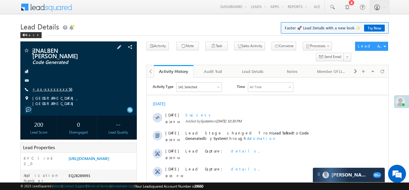
click at [51, 88] on link "+xx-xxxxxxxx56" at bounding box center [52, 88] width 40 height 5
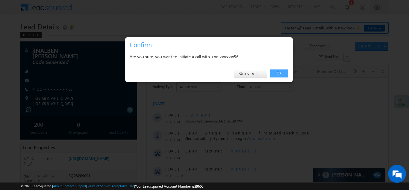
click at [279, 73] on link "OK" at bounding box center [279, 73] width 18 height 8
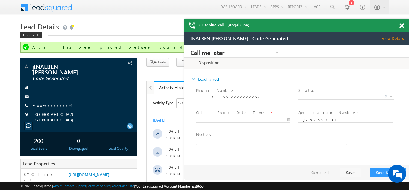
click at [401, 26] on span at bounding box center [402, 25] width 4 height 5
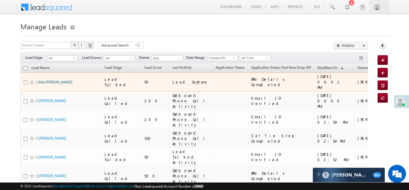
click at [50, 81] on link "Md [PERSON_NAME]" at bounding box center [56, 82] width 34 height 4
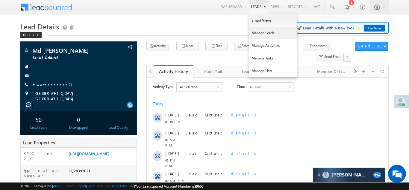
click at [254, 32] on link "Manage Leads" at bounding box center [273, 33] width 48 height 13
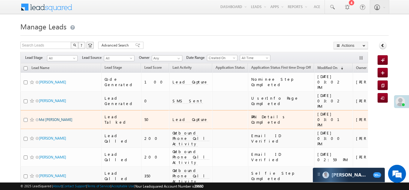
click at [52, 117] on link "Md [PERSON_NAME]" at bounding box center [56, 119] width 34 height 4
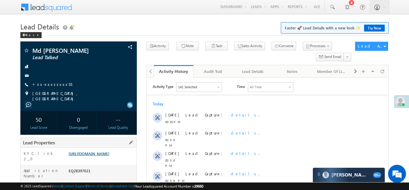
click at [98, 156] on link "https://angelbroking1-pk3em7sa.customui-test.leadsquared.com?leadId=87665190-31…" at bounding box center [89, 153] width 41 height 5
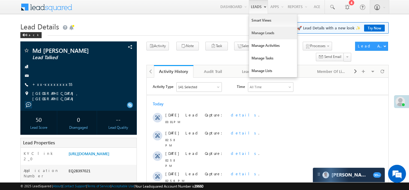
click at [255, 35] on link "Manage Leads" at bounding box center [273, 33] width 48 height 13
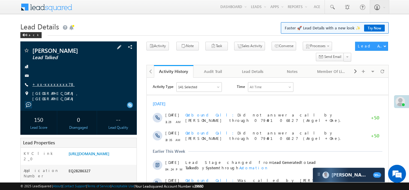
click at [46, 86] on link "+xx-xxxxxxxx78" at bounding box center [53, 83] width 42 height 5
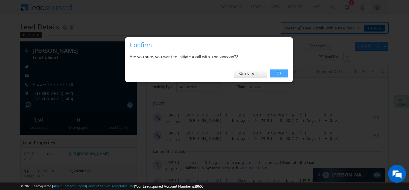
click at [278, 72] on link "OK" at bounding box center [279, 73] width 18 height 8
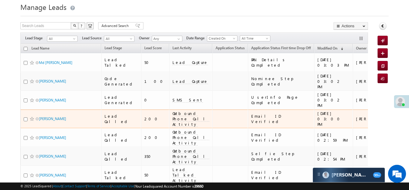
scroll to position [20, 0]
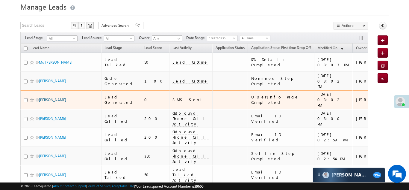
click at [43, 97] on link "[PERSON_NAME]" at bounding box center [52, 99] width 27 height 4
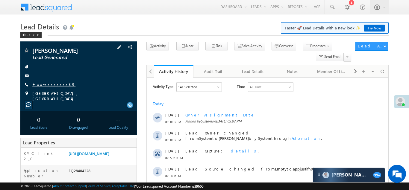
click at [47, 84] on link "+xx-xxxxxxxx89" at bounding box center [53, 83] width 43 height 5
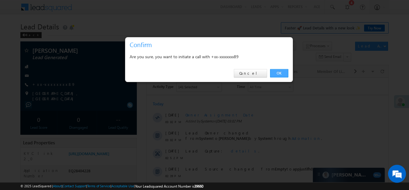
click at [279, 72] on link "OK" at bounding box center [279, 73] width 18 height 8
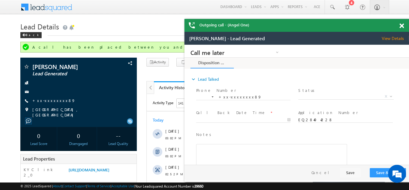
click at [403, 26] on span at bounding box center [402, 25] width 4 height 5
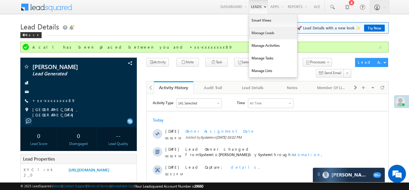
click at [256, 33] on link "Manage Leads" at bounding box center [273, 33] width 48 height 13
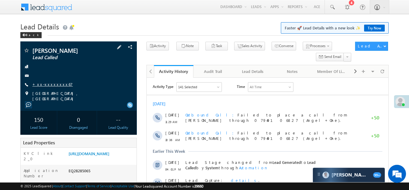
click at [48, 83] on link "+xx-xxxxxxxx67" at bounding box center [52, 83] width 40 height 5
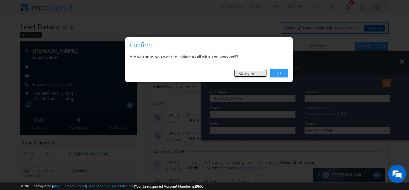
click at [261, 74] on link "Cancel" at bounding box center [250, 73] width 33 height 8
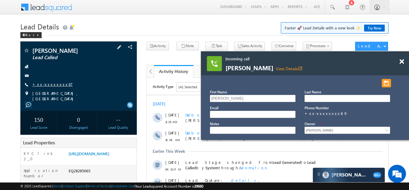
click at [52, 82] on link "+xx-xxxxxxxx67" at bounding box center [52, 83] width 40 height 5
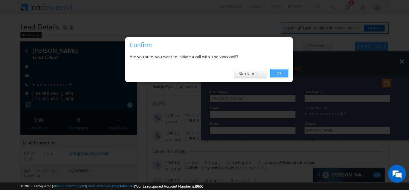
click at [276, 70] on link "OK" at bounding box center [279, 73] width 18 height 8
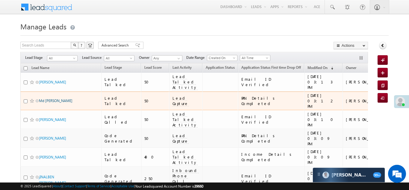
click at [49, 98] on link "Md [PERSON_NAME]" at bounding box center [56, 100] width 34 height 4
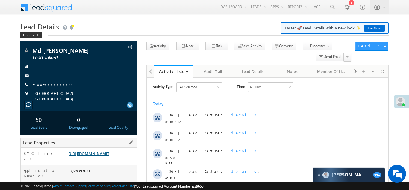
click at [106, 156] on link "[URL][DOMAIN_NAME]" at bounding box center [89, 153] width 41 height 5
click at [45, 84] on link "+xx-xxxxxxxx55" at bounding box center [52, 83] width 40 height 5
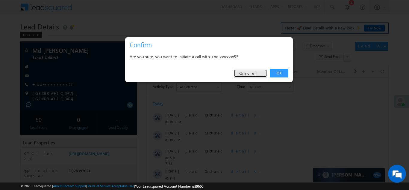
click at [255, 72] on link "Cancel" at bounding box center [250, 73] width 33 height 8
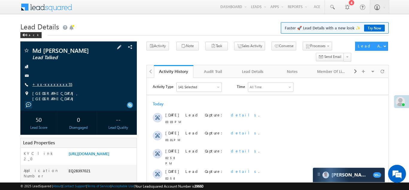
click at [48, 81] on link "+xx-xxxxxxxx55" at bounding box center [52, 83] width 40 height 5
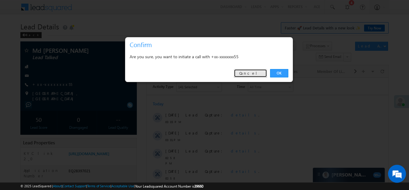
click at [253, 71] on link "Cancel" at bounding box center [250, 73] width 33 height 8
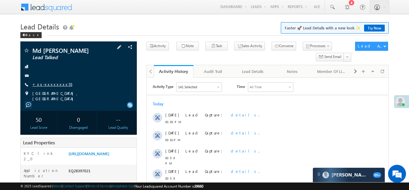
click at [50, 84] on link "+xx-xxxxxxxx55" at bounding box center [52, 83] width 40 height 5
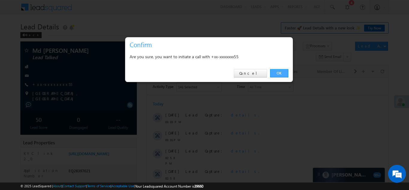
click at [279, 74] on link "OK" at bounding box center [279, 73] width 18 height 8
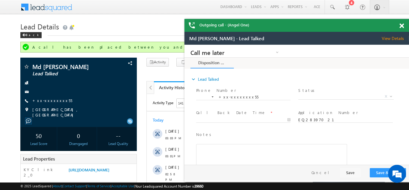
click at [402, 25] on span at bounding box center [402, 25] width 4 height 5
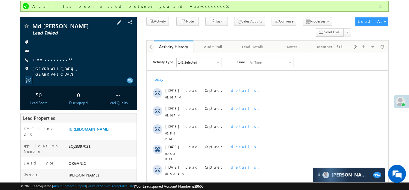
scroll to position [56, 0]
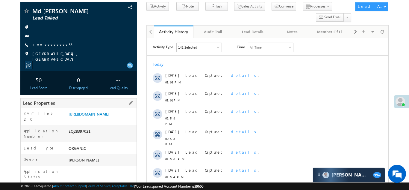
copy div "EQ28397021"
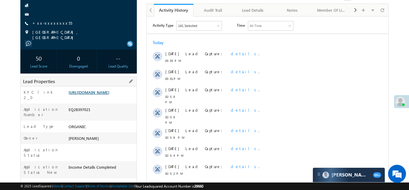
scroll to position [81, 0]
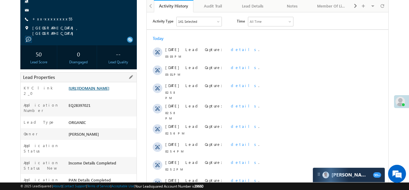
click at [89, 87] on link "https://angelbroking1-pk3em7sa.customui-test.leadsquared.com?leadId=87665190-31…" at bounding box center [89, 87] width 41 height 5
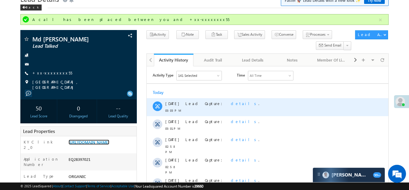
scroll to position [0, 0]
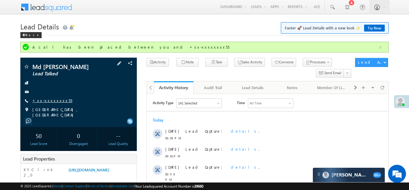
click at [46, 98] on link "+xx-xxxxxxxx55" at bounding box center [52, 100] width 40 height 5
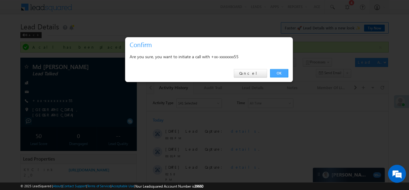
click at [282, 72] on link "OK" at bounding box center [279, 73] width 18 height 8
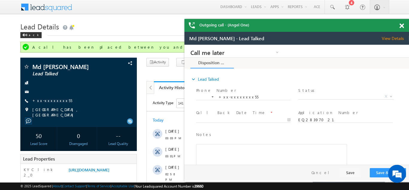
drag, startPoint x: 401, startPoint y: 25, endPoint x: 67, endPoint y: 7, distance: 335.5
click at [401, 25] on span at bounding box center [402, 25] width 4 height 5
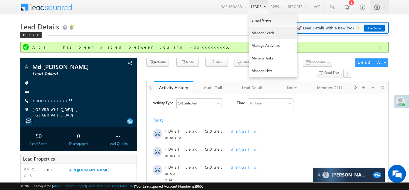
click at [260, 33] on link "Manage Leads" at bounding box center [273, 33] width 48 height 13
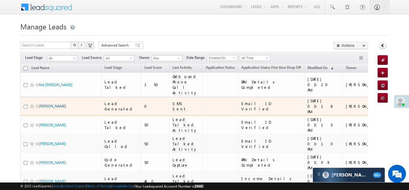
click at [42, 104] on link "[PERSON_NAME]" at bounding box center [52, 106] width 27 height 4
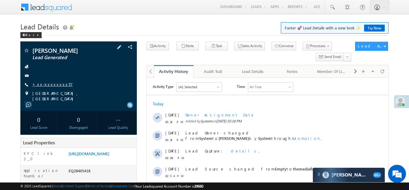
click at [51, 83] on link "+xx-xxxxxxxx57" at bounding box center [52, 83] width 40 height 5
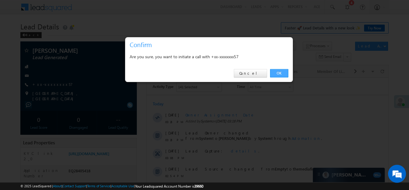
click at [280, 74] on link "OK" at bounding box center [279, 73] width 18 height 8
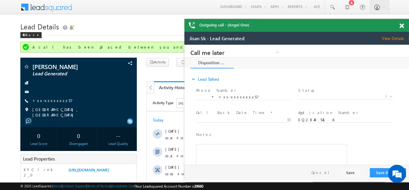
click at [402, 25] on span at bounding box center [402, 25] width 4 height 5
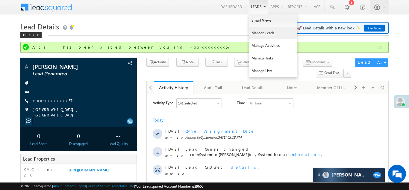
click at [259, 34] on link "Manage Leads" at bounding box center [273, 33] width 48 height 13
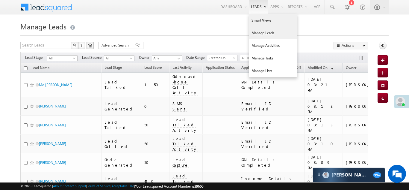
click at [259, 20] on link "Smart Views" at bounding box center [273, 20] width 48 height 13
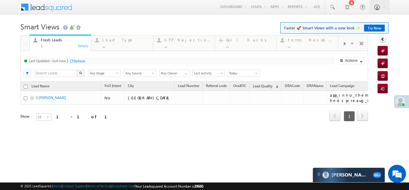
click at [345, 44] on span at bounding box center [344, 43] width 4 height 5
click at [307, 40] on div "Coded Today" at bounding box center [311, 39] width 47 height 5
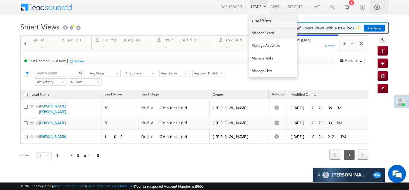
click at [263, 30] on link "Manage Leads" at bounding box center [273, 33] width 48 height 13
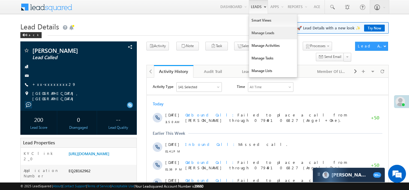
click at [259, 30] on link "Manage Leads" at bounding box center [273, 33] width 48 height 13
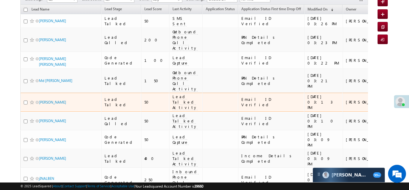
scroll to position [63, 0]
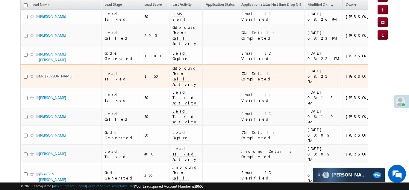
click at [50, 74] on link "Md [PERSON_NAME]" at bounding box center [56, 76] width 34 height 4
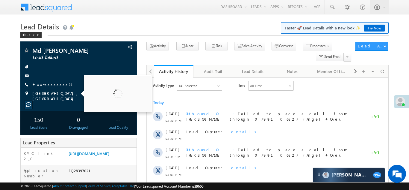
click at [49, 80] on div "Md [PERSON_NAME] Lead Talked +xx-xxxxxxxx55" at bounding box center [78, 74] width 111 height 54
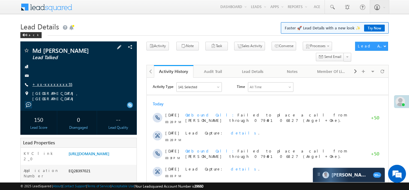
click at [52, 86] on link "+xx-xxxxxxxx55" at bounding box center [52, 83] width 40 height 5
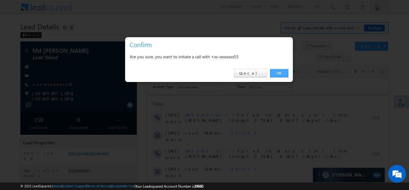
click at [282, 72] on link "OK" at bounding box center [279, 73] width 18 height 8
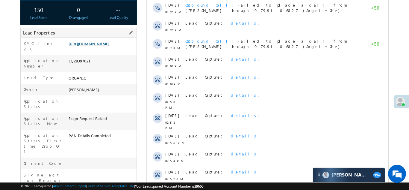
scroll to position [142, 0]
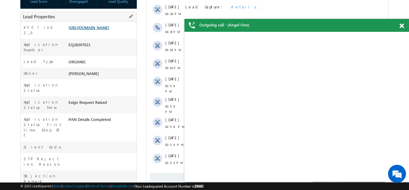
click at [108, 30] on link "https://angelbroking1-pk3em7sa.customui-test.leadsquared.com?leadId=87665190-31…" at bounding box center [89, 27] width 41 height 5
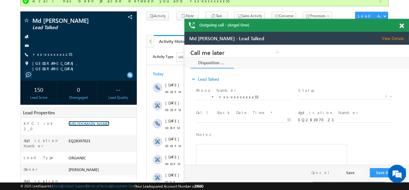
scroll to position [0, 0]
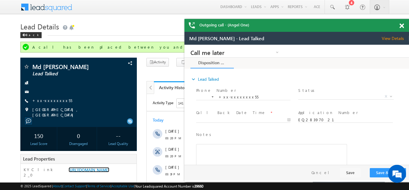
click at [401, 24] on span at bounding box center [402, 25] width 4 height 5
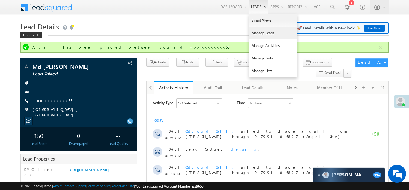
click at [257, 34] on link "Manage Leads" at bounding box center [273, 33] width 48 height 13
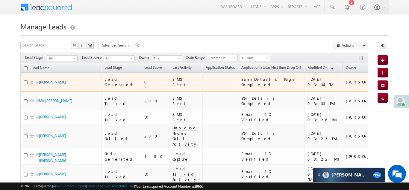
click at [49, 80] on link "[PERSON_NAME]" at bounding box center [52, 82] width 27 height 4
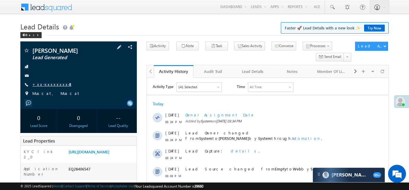
click at [51, 83] on link "+xx-xxxxxxxx43" at bounding box center [51, 83] width 39 height 5
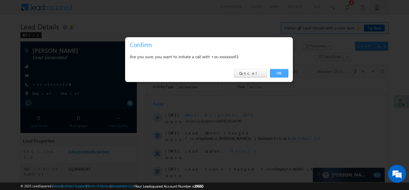
click at [284, 71] on link "OK" at bounding box center [279, 73] width 18 height 8
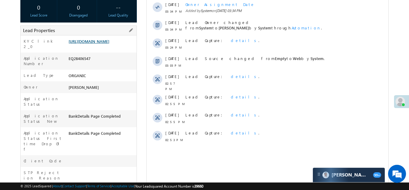
scroll to position [126, 0]
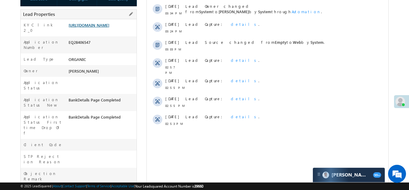
click at [99, 28] on link "https://angelbroking1-pk3em7sa.customui-test.leadsquared.com?leadId=3cf8684c-67…" at bounding box center [89, 24] width 41 height 5
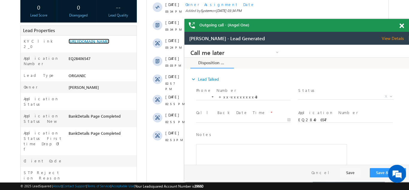
scroll to position [0, 0]
click at [402, 27] on span at bounding box center [402, 25] width 4 height 5
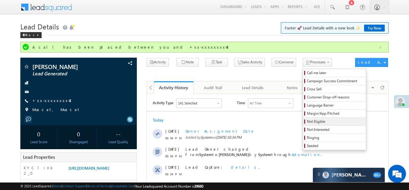
click at [307, 121] on span "Not Eligible" at bounding box center [335, 121] width 57 height 5
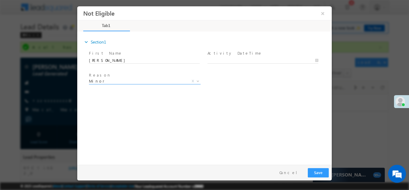
click at [148, 81] on span "Minor" at bounding box center [137, 80] width 97 height 5
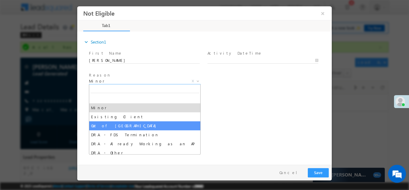
select select "Out of India"
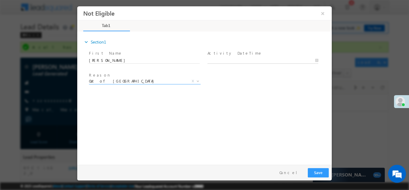
type input "09/05/25 3:35 PM"
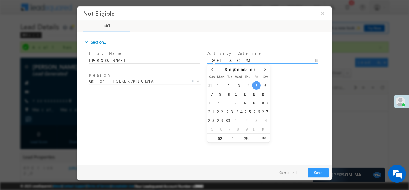
click at [279, 59] on input "09/05/25 3:35 PM" at bounding box center [263, 60] width 111 height 6
click at [290, 111] on div "expand_more Section1 First Name *" at bounding box center [206, 96] width 252 height 129
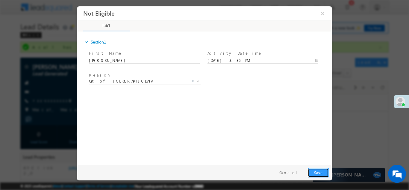
click at [317, 171] on button "Save" at bounding box center [318, 171] width 21 height 9
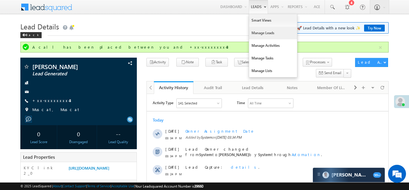
click at [254, 32] on link "Manage Leads" at bounding box center [273, 33] width 48 height 13
